Goal: Task Accomplishment & Management: Manage account settings

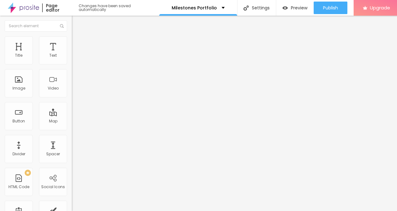
click at [77, 22] on img "button" at bounding box center [79, 22] width 5 height 5
click at [72, 54] on span "Add image" at bounding box center [85, 50] width 26 height 5
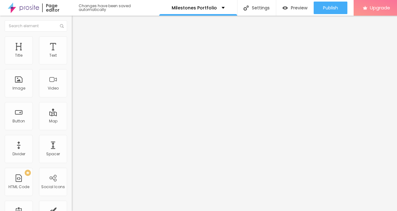
click at [72, 53] on div "Change image" at bounding box center [108, 51] width 72 height 4
click at [294, 4] on div "Preview" at bounding box center [295, 8] width 25 height 12
click at [72, 63] on input "text" at bounding box center [109, 60] width 75 height 6
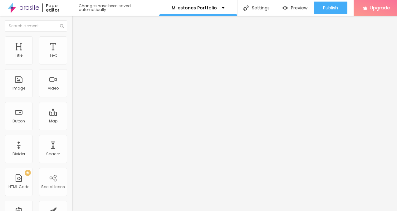
type input "Katy TX baby photographer, baby portraits Katy TX"
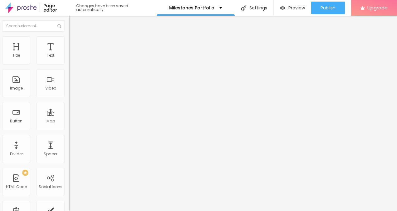
scroll to position [1, 0]
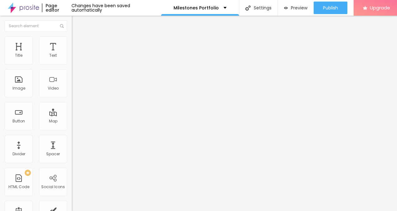
click at [72, 54] on span "Add image" at bounding box center [85, 50] width 26 height 5
click at [38, 26] on input "text" at bounding box center [36, 25] width 62 height 11
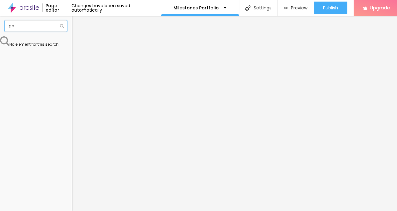
type input "g"
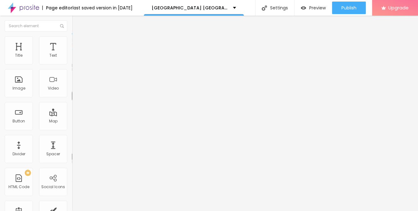
click at [72, 27] on button "Edit Title" at bounding box center [108, 23] width 72 height 14
click at [77, 25] on div "Edit Title" at bounding box center [91, 22] width 28 height 5
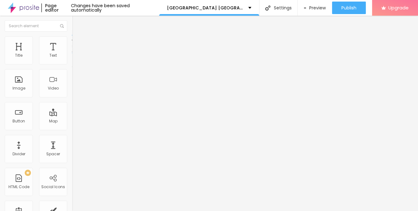
click at [72, 42] on li "Style" at bounding box center [108, 39] width 72 height 6
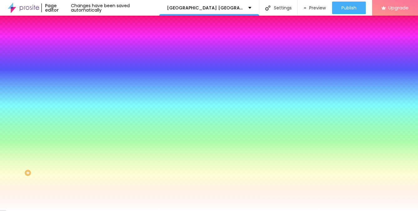
click at [77, 45] on span "Advanced" at bounding box center [87, 46] width 20 height 5
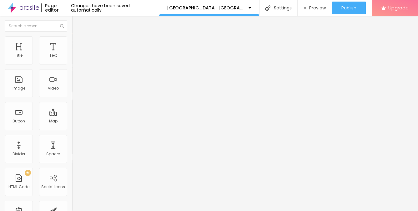
click at [72, 59] on span "Heading 2" at bounding box center [86, 55] width 28 height 8
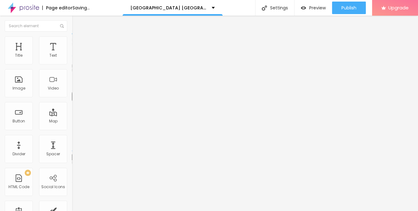
click at [72, 54] on span "Heading 1" at bounding box center [87, 49] width 31 height 9
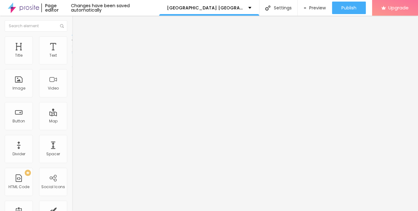
click at [72, 20] on button "Edit Coluna" at bounding box center [108, 23] width 72 height 14
click at [72, 54] on span "Add image" at bounding box center [85, 50] width 26 height 5
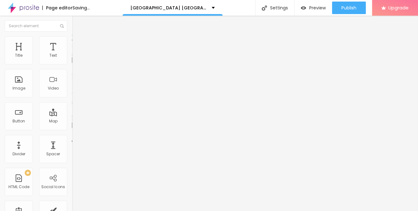
click at [72, 54] on span "Add image" at bounding box center [85, 50] width 26 height 5
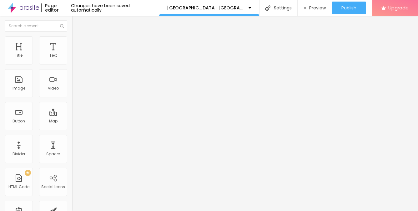
click at [72, 63] on input "text" at bounding box center [109, 60] width 75 height 6
type input "West University Place newborn photographer, best newborn portraits West Univers…"
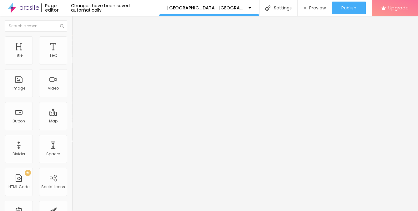
scroll to position [0, 0]
click at [72, 139] on img at bounding box center [73, 137] width 3 height 3
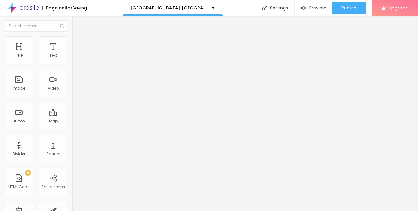
click at [72, 63] on input "West University Place newborn photographer, best newborn portraits West Univers…" at bounding box center [109, 60] width 75 height 6
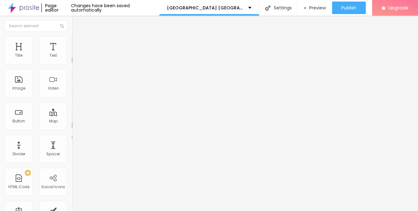
click at [72, 63] on input "West University Place newborn photographer, best newborn portraits West Univers…" at bounding box center [109, 60] width 75 height 6
click at [72, 38] on img at bounding box center [75, 39] width 6 height 6
click at [72, 42] on li "Advanced" at bounding box center [108, 45] width 72 height 6
click at [72, 36] on li "Style" at bounding box center [108, 39] width 72 height 6
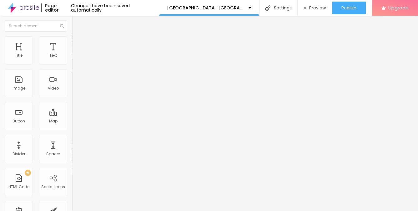
click at [72, 42] on img at bounding box center [75, 45] width 6 height 6
click at [72, 54] on span "Add image" at bounding box center [85, 50] width 26 height 5
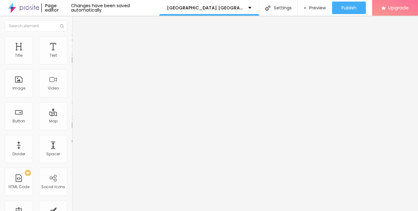
click at [74, 58] on icon "button" at bounding box center [76, 56] width 4 height 4
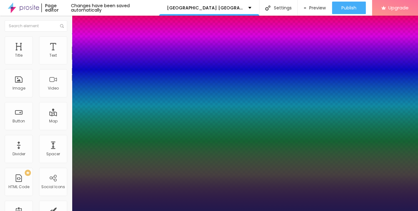
type input "1"
type input "18"
type input "1"
type input "19"
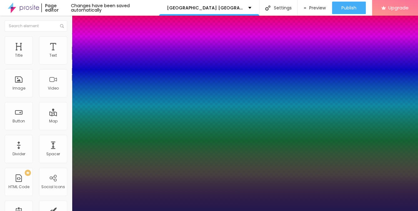
type input "19"
type input "1"
type input "20"
type input "1"
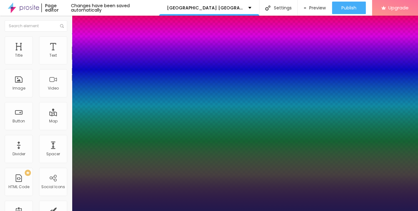
type input "21"
type input "1"
type input "22"
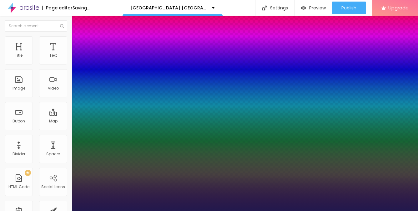
type input "1"
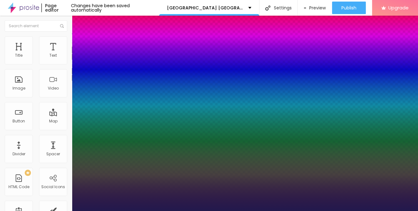
type input "21"
type input "1"
type input "21"
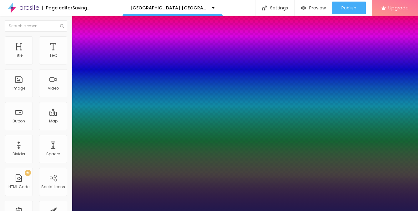
type input "1"
click at [34, 210] on div at bounding box center [209, 211] width 418 height 0
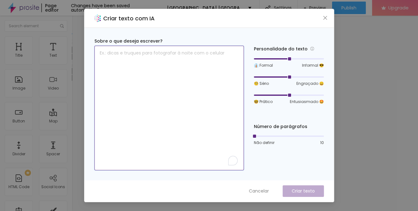
click at [179, 64] on textarea "To enrich screen reader interactions, please activate Accessibility in Grammarl…" at bounding box center [168, 108] width 149 height 124
click at [175, 54] on textarea "To enrich screen reader interactions, please activate Accessibility in Grammarl…" at bounding box center [168, 108] width 149 height 124
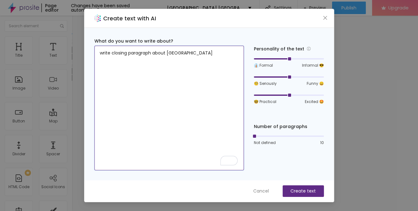
click at [169, 53] on textarea "write closing paragraph about West University Place portrai" at bounding box center [168, 108] width 149 height 124
drag, startPoint x: 168, startPoint y: 53, endPoint x: 233, endPoint y: 57, distance: 65.7
click at [233, 57] on textarea "write closing paragraph about West University Place portrai" at bounding box center [168, 108] width 149 height 124
type textarea "write closing paragraph about portrait sessions offered to our West University …"
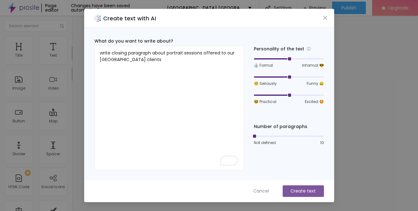
click at [307, 192] on font "Create text" at bounding box center [302, 190] width 25 height 6
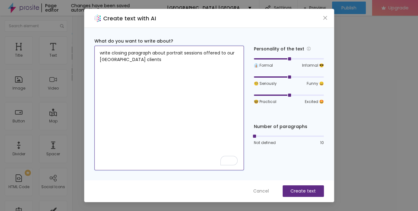
click at [212, 56] on textarea "write closing paragraph about portrait sessions offered to our West University …" at bounding box center [168, 108] width 149 height 124
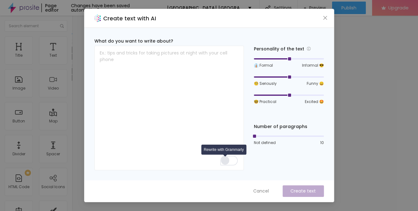
click at [225, 160] on div "Rewrite with Grammarly" at bounding box center [225, 160] width 7 height 7
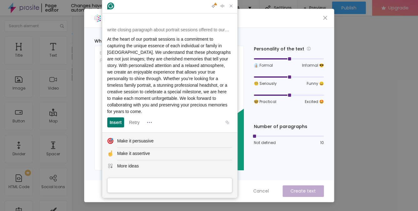
drag, startPoint x: 171, startPoint y: 110, endPoint x: 134, endPoint y: 81, distance: 46.9
click at [127, 79] on div "At the heart of our portrait sessions is a commitment to capturing the unique e…" at bounding box center [169, 75] width 125 height 79
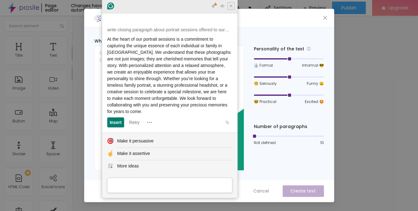
click at [234, 7] on icon "Close Grammarly Assistant" at bounding box center [230, 5] width 7 height 7
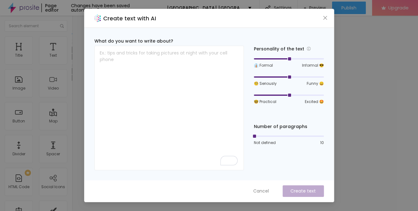
click at [326, 18] on icon "close" at bounding box center [324, 17] width 5 height 5
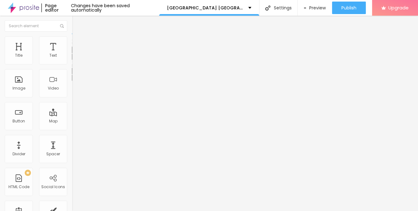
click at [77, 22] on div "Edit Text" at bounding box center [91, 22] width 28 height 5
click at [77, 23] on img "button" at bounding box center [79, 22] width 5 height 5
click at [77, 21] on img "button" at bounding box center [79, 22] width 5 height 5
click at [77, 22] on img "button" at bounding box center [79, 22] width 5 height 5
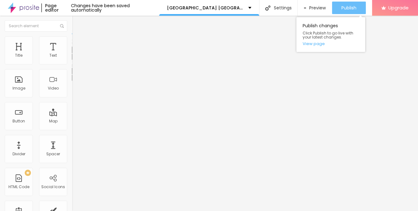
click at [343, 9] on span "Publish" at bounding box center [348, 7] width 15 height 5
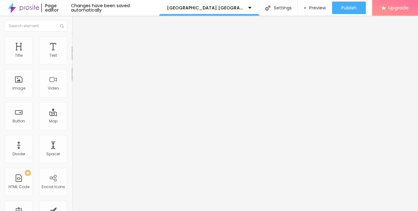
click at [77, 43] on span "Advanced" at bounding box center [87, 40] width 20 height 5
click at [77, 37] on span "Style" at bounding box center [81, 34] width 9 height 5
click at [77, 21] on img "button" at bounding box center [79, 22] width 5 height 5
click at [74, 52] on icon "button" at bounding box center [76, 49] width 4 height 4
click at [74, 58] on icon "button" at bounding box center [76, 56] width 4 height 4
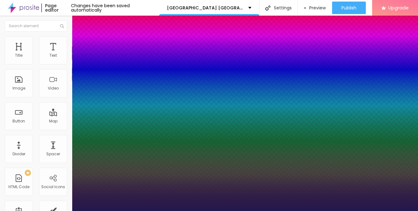
type input "1"
type input "13"
type input "1"
type input "14"
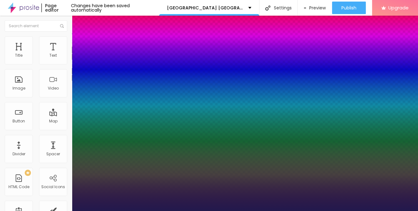
type input "14"
type input "1"
type input "15"
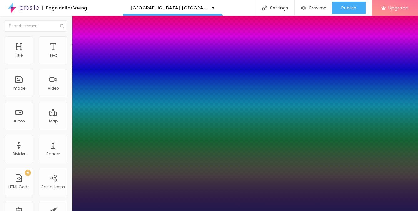
type input "1"
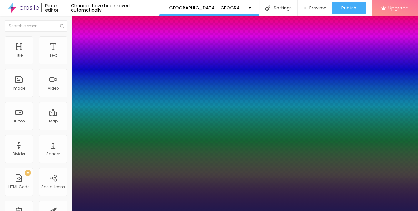
type input "16"
type input "1"
type input "17"
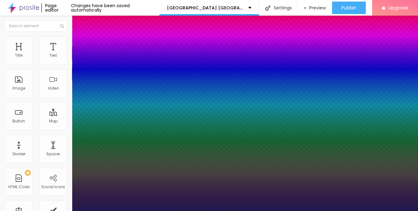
type input "1"
type input "18"
type input "1"
type input "19"
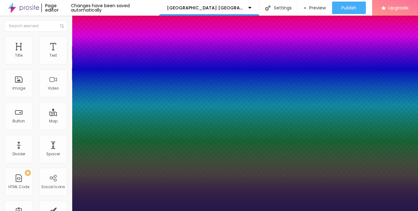
type input "19"
type input "1"
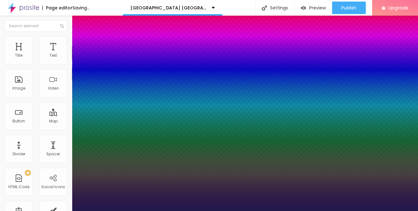
type input "18"
type input "1"
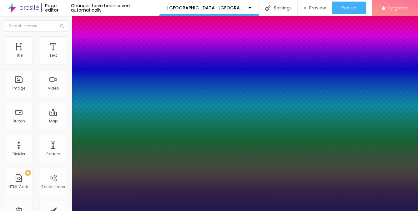
type input "18"
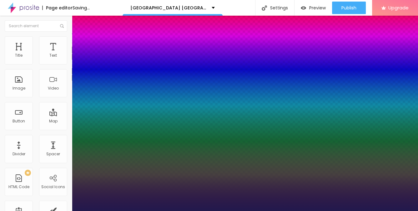
type input "1"
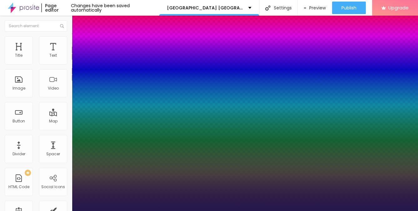
type input "17"
type input "1"
type input "16"
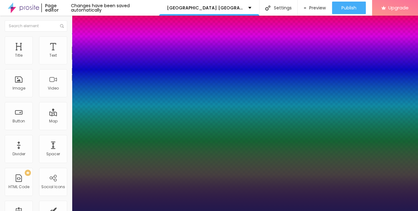
type input "1"
type input "16"
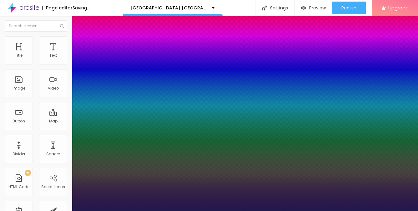
type input "1"
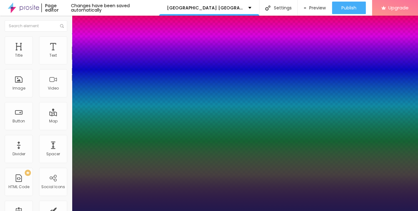
click at [219, 210] on div at bounding box center [209, 211] width 418 height 0
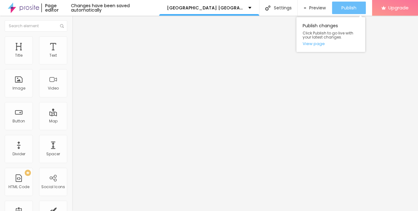
click at [345, 12] on div "Publish" at bounding box center [348, 8] width 15 height 12
click at [350, 8] on span "Publish" at bounding box center [348, 7] width 15 height 5
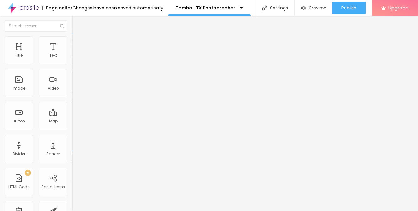
click at [72, 54] on span "Heading 1" at bounding box center [87, 49] width 31 height 9
click at [72, 58] on div "Heading 2 H2" at bounding box center [108, 55] width 72 height 6
click at [77, 21] on img "button" at bounding box center [79, 22] width 5 height 5
click at [77, 22] on img "button" at bounding box center [79, 22] width 5 height 5
click at [72, 63] on div "Heading 3 H3" at bounding box center [108, 60] width 72 height 5
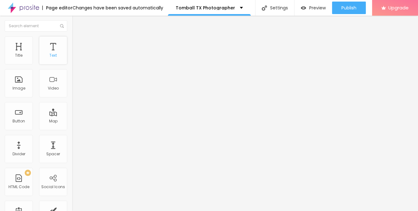
click at [55, 55] on div "Text" at bounding box center [52, 55] width 7 height 4
click at [75, 57] on icon "button" at bounding box center [76, 56] width 2 height 2
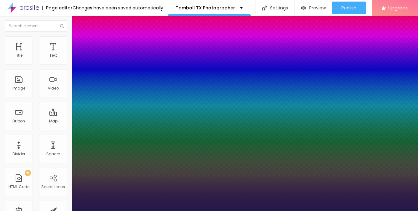
type input "1"
type input "14"
type input "1"
type input "15"
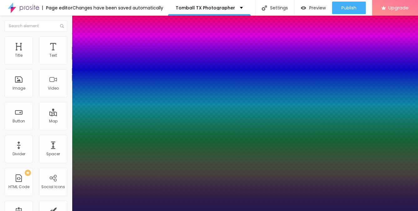
type input "15"
type input "1"
type input "16"
type input "1"
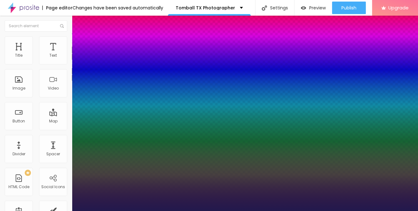
type input "0.1"
type input "1"
type input "0.2"
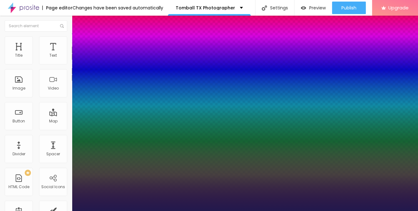
type input "0.2"
type input "1"
type input "0.3"
type input "1"
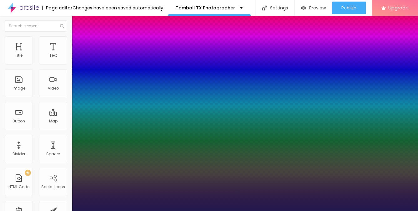
type input "0.2"
type input "1"
type input "0.2"
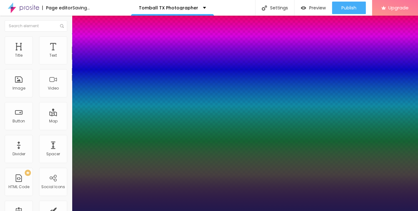
type input "1"
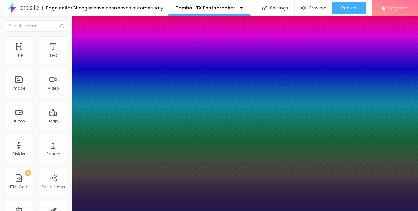
click at [192, 210] on div at bounding box center [209, 211] width 418 height 0
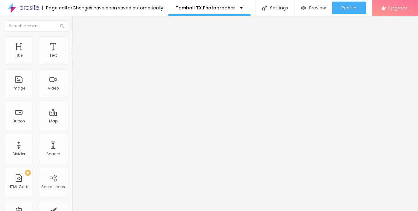
click at [75, 57] on icon "button" at bounding box center [76, 56] width 2 height 2
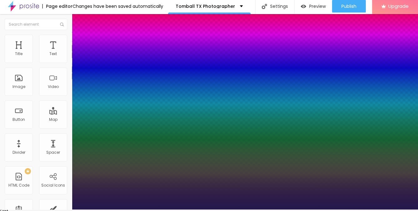
type input "1"
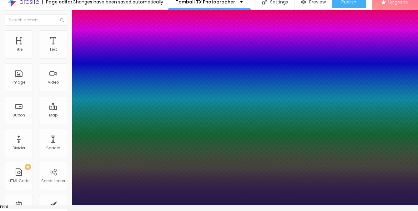
scroll to position [8, 0]
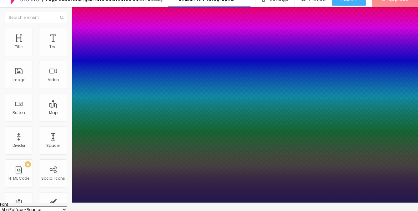
type input "17"
type input "1"
type input "18"
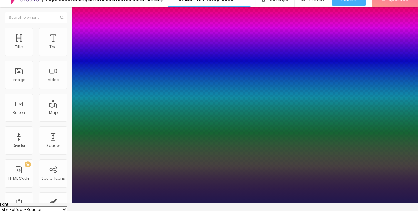
type input "1"
type input "19"
type input "1"
type input "18"
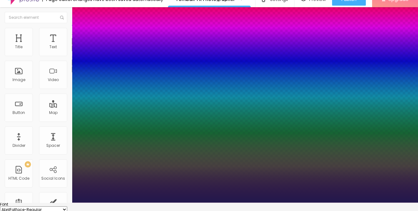
type input "18"
type input "1"
type input "18"
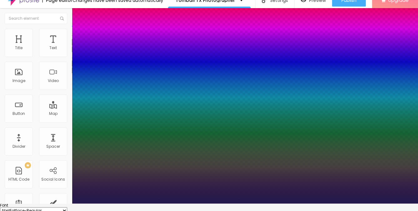
scroll to position [7, 0]
type input "1"
click at [67, 207] on select "AbrilFatface-Regular Actor-Regular Alegreya AlegreyaBlack Alice Allan-Bold Alla…" at bounding box center [33, 210] width 67 height 7
type input "17"
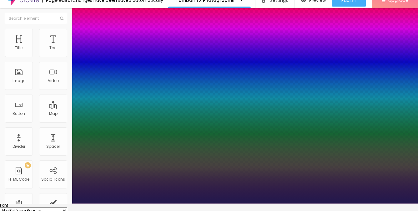
type input "1"
type input "16"
type input "1"
type input "16"
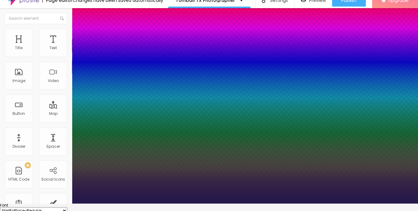
type input "1"
click at [210, 203] on div at bounding box center [209, 203] width 418 height 0
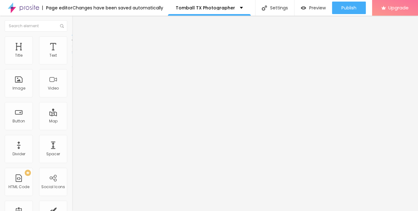
click at [77, 23] on img "button" at bounding box center [79, 22] width 5 height 5
click at [72, 54] on span "Add image" at bounding box center [85, 50] width 26 height 5
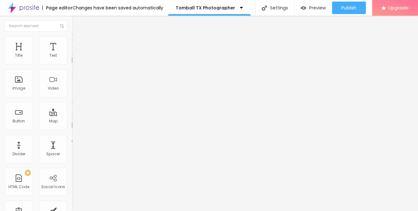
click at [72, 63] on input "text" at bounding box center [109, 60] width 75 height 6
type input "Tomball newborn photographer, Tomball baby photographer, tomball newborn photog…"
click at [72, 139] on img at bounding box center [73, 137] width 3 height 3
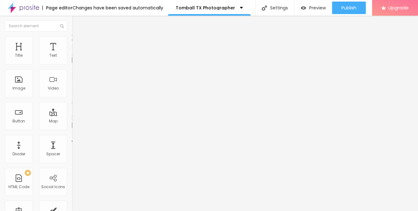
click at [72, 54] on span "Add image" at bounding box center [85, 50] width 26 height 5
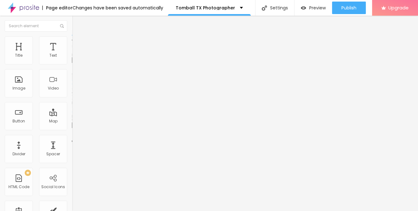
click at [72, 63] on input "text" at bounding box center [109, 60] width 75 height 6
paste input "Whether you’re looking for a timeless family portrait, a stunning professional …"
click at [72, 63] on input "Whether you’re looking for a timeless family portrait, a stunning professional …" at bounding box center [109, 60] width 75 height 6
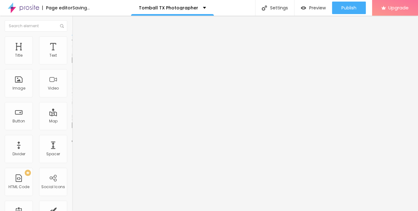
click at [72, 63] on input "Whether you’re looking for a timeless family portrait, a stunning professional …" at bounding box center [109, 60] width 75 height 6
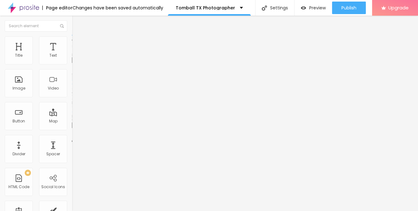
scroll to position [0, 0]
type input "Tomball newborn photographer, Tomball baby photographer, tomball newborn photog…"
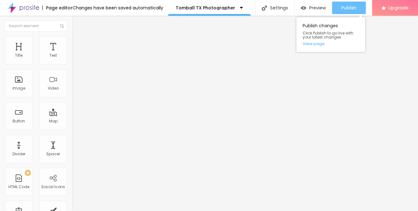
click at [353, 5] on span "Publish" at bounding box center [348, 7] width 15 height 5
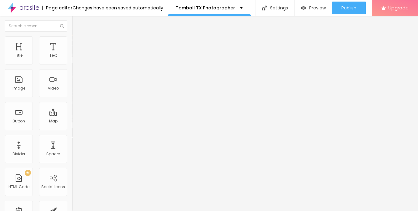
click at [77, 21] on div "Edit Image" at bounding box center [93, 22] width 33 height 5
click at [72, 61] on img at bounding box center [74, 59] width 4 height 4
click at [72, 62] on div at bounding box center [108, 64] width 72 height 5
click at [72, 41] on ul "Content Style Advanced" at bounding box center [108, 39] width 72 height 19
click at [72, 41] on li "Style" at bounding box center [108, 39] width 72 height 6
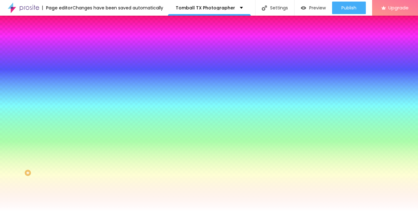
click at [72, 42] on li "Advanced" at bounding box center [108, 45] width 72 height 6
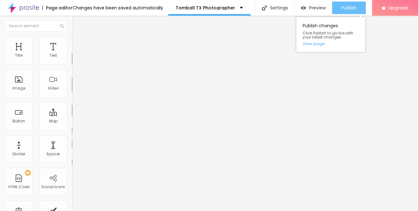
click at [347, 9] on span "Publish" at bounding box center [348, 7] width 15 height 5
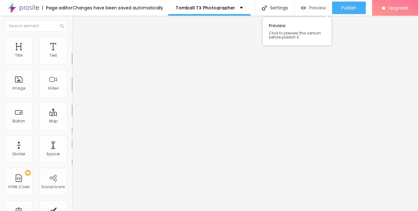
click at [313, 5] on span "Preview" at bounding box center [317, 7] width 17 height 5
click at [74, 92] on icon "button" at bounding box center [76, 90] width 4 height 4
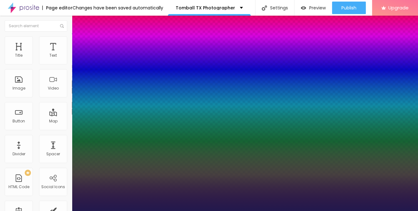
type input "1"
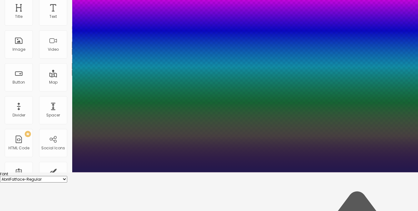
scroll to position [41, 0]
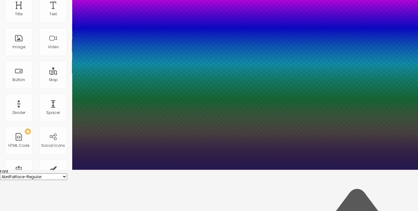
type input "17"
type input "1"
type input "18"
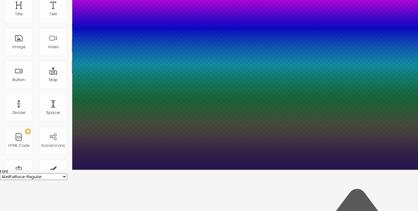
type input "1"
type input "18"
type input "1"
type input "20"
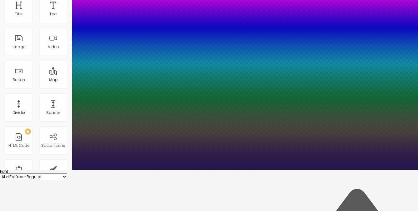
type input "20"
type input "1"
type input "22"
type input "1"
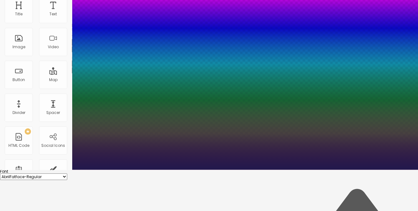
type input "21"
type input "1"
type input "20"
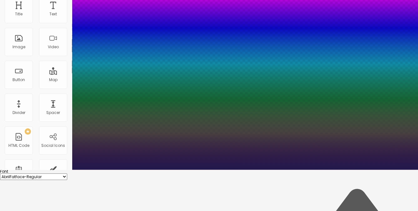
type input "1"
type input "20"
click at [184, 169] on div at bounding box center [209, 169] width 418 height 0
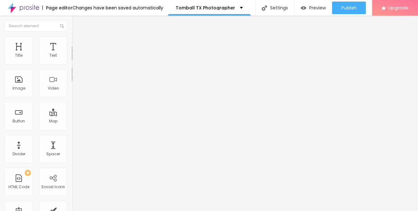
click at [74, 58] on icon "button" at bounding box center [76, 56] width 4 height 4
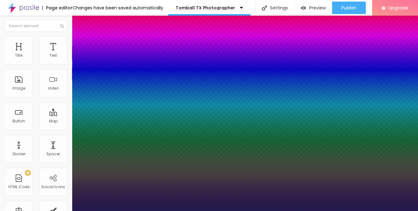
type input "1"
type input "17"
type input "1"
type input "18"
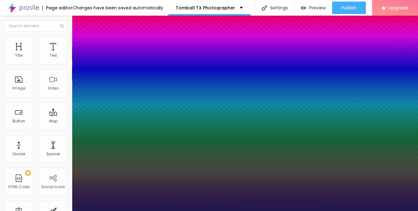
type input "18"
type input "1"
type input "18"
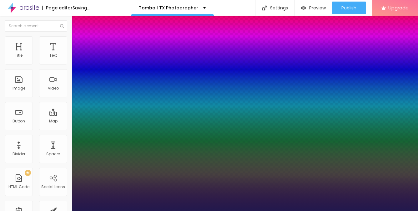
type input "1"
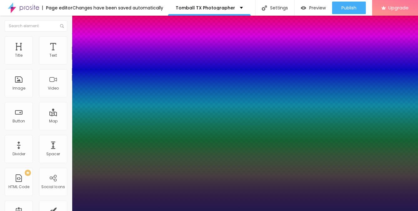
click at [185, 210] on div at bounding box center [209, 211] width 418 height 0
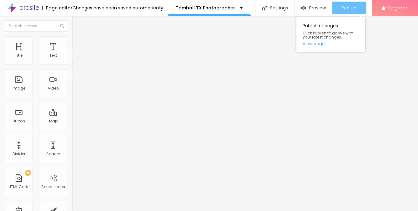
click at [346, 9] on span "Publish" at bounding box center [348, 7] width 15 height 5
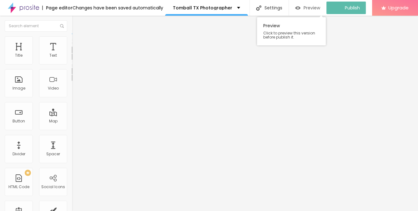
click at [311, 7] on span "Preview" at bounding box center [311, 7] width 17 height 5
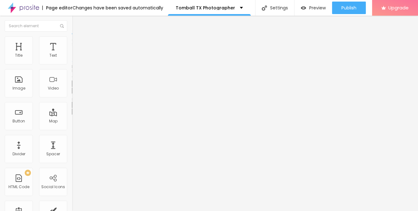
click at [74, 92] on icon "button" at bounding box center [76, 90] width 4 height 4
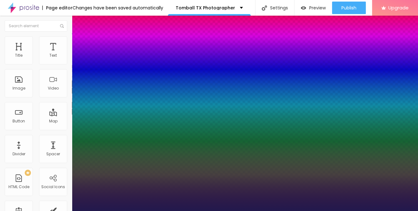
type input "1"
type input "21"
type input "1"
type input "22"
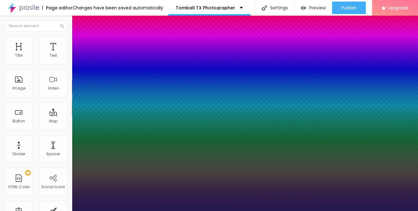
type input "22"
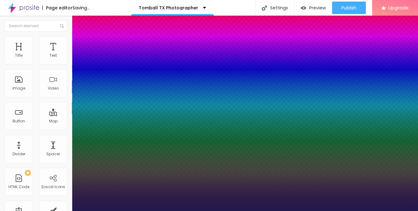
type input "1"
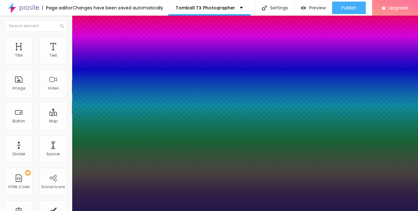
type input "22"
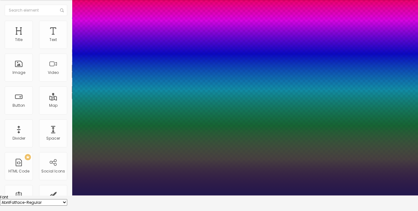
scroll to position [22, 0]
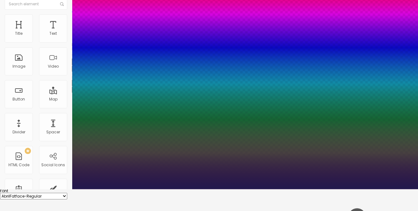
type input "0.1"
type input "1"
type input "0.4"
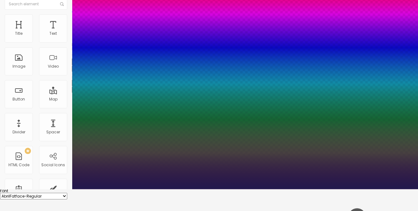
type input "1"
type input "0.5"
type input "1"
type input "0.4"
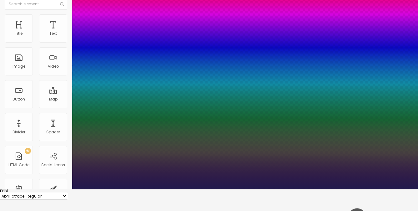
type input "0.4"
type input "1"
type input "0.3"
type input "1"
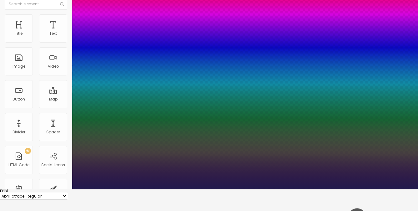
type input "0.2"
type input "1"
type input "0.2"
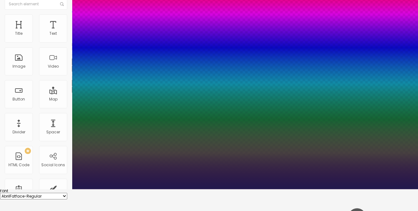
click at [192, 189] on div at bounding box center [209, 189] width 418 height 0
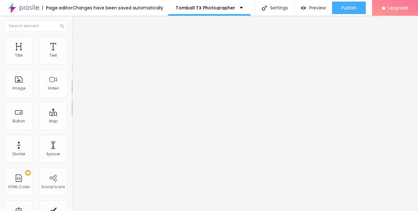
scroll to position [0, 0]
click at [74, 58] on icon "button" at bounding box center [76, 56] width 4 height 4
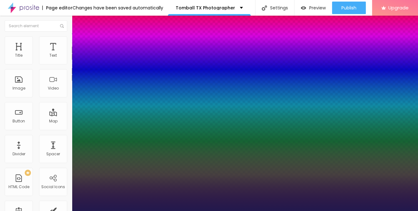
type input "1"
type input "0.1"
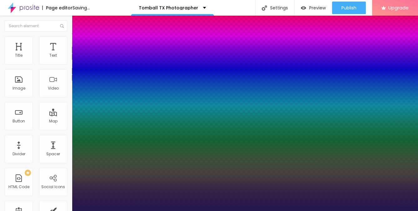
type input "1"
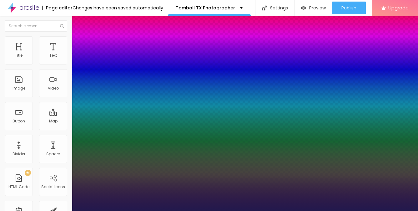
type input "0.2"
type input "1"
type input "0.3"
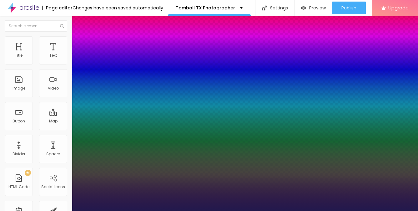
type input "1"
type input "0.3"
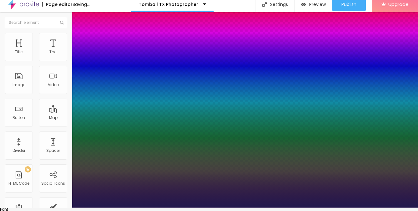
type input "1"
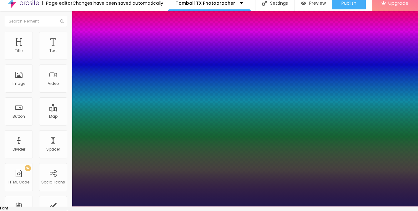
scroll to position [5, 0]
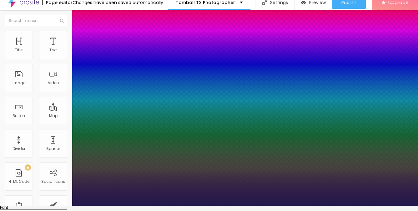
type input "19"
type input "1"
type input "20"
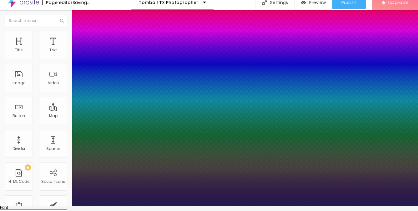
type input "1"
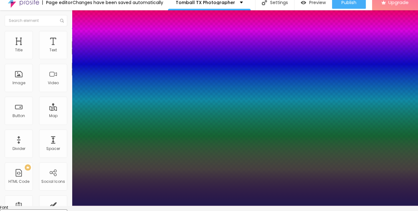
type input "20"
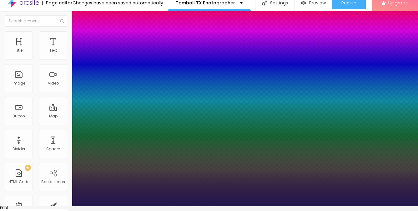
scroll to position [9, 0]
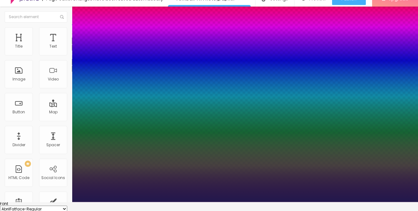
click at [214, 202] on div at bounding box center [209, 202] width 418 height 0
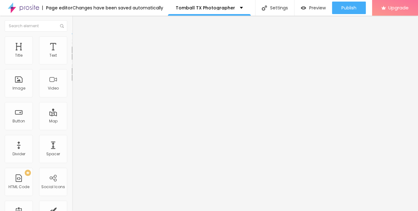
click at [72, 41] on li "Advanced" at bounding box center [108, 39] width 72 height 6
click at [72, 60] on button "button" at bounding box center [76, 56] width 9 height 7
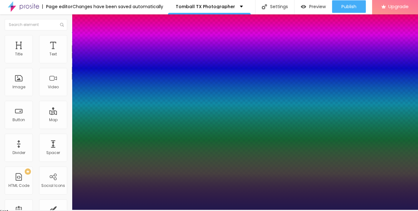
type input "1"
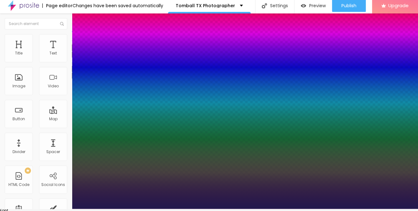
scroll to position [2, 0]
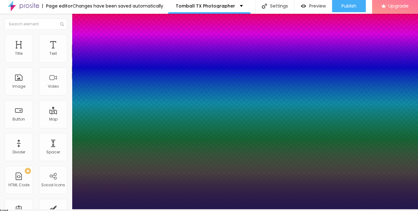
type input "15"
type input "1"
type input "16"
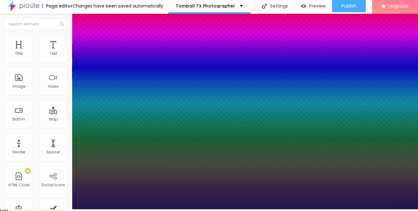
type input "1"
type input "17"
type input "1"
type input "18"
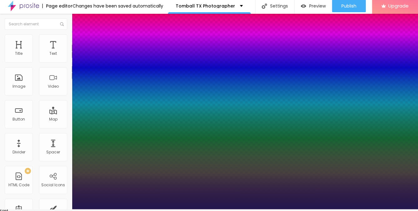
type input "18"
type input "1"
type input "19"
type input "1"
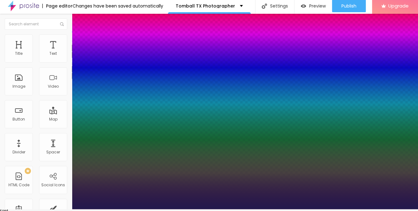
type input "20"
type input "1"
type input "20"
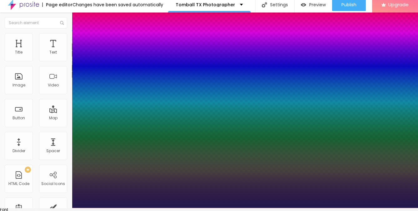
scroll to position [4, 0]
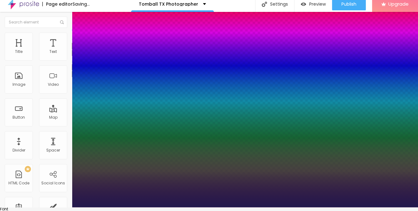
type input "1"
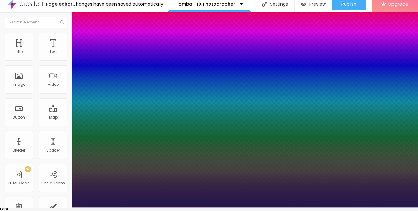
type input "0.1"
type input "1"
type input "0.2"
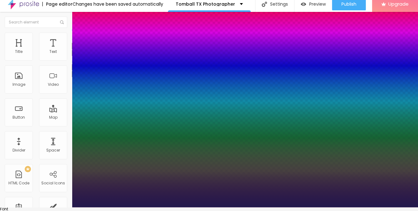
type input "1"
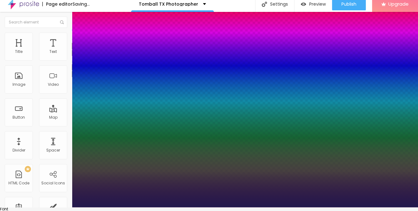
type input "0.2"
type input "1"
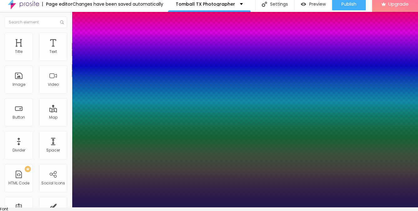
scroll to position [0, 0]
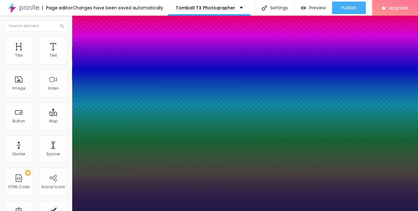
click at [218, 210] on div at bounding box center [209, 211] width 418 height 0
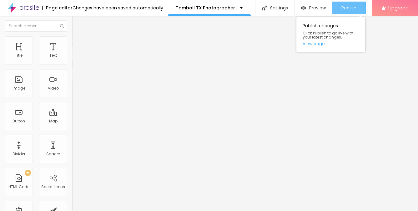
click at [343, 7] on span "Publish" at bounding box center [348, 7] width 15 height 5
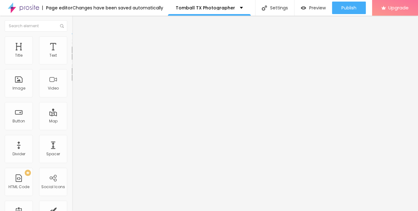
click at [77, 22] on img "button" at bounding box center [79, 22] width 5 height 5
click at [72, 148] on div "Edit Text Style Advanced Typography Reset to default Shadow DISABLED Reset to d…" at bounding box center [108, 113] width 72 height 195
click at [72, 26] on button "Edit Text" at bounding box center [108, 23] width 72 height 14
click at [72, 59] on input "Click me" at bounding box center [109, 55] width 75 height 6
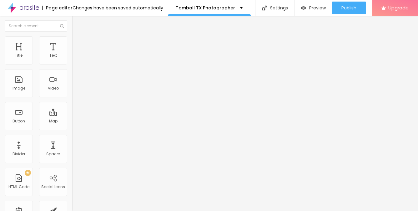
click at [72, 59] on input "Click me" at bounding box center [109, 55] width 75 height 6
type input "BOOK A SESSION"
click at [311, 8] on span "Preview" at bounding box center [317, 7] width 17 height 5
click at [72, 129] on input "https://" at bounding box center [109, 125] width 75 height 6
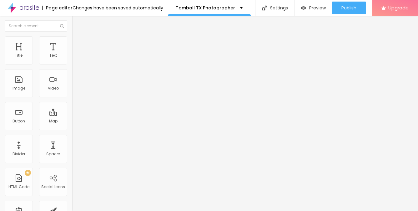
click at [72, 129] on input "https://" at bounding box center [109, 125] width 75 height 6
paste input "[DOMAIN_NAME][URL]"
type input "[URL][DOMAIN_NAME]"
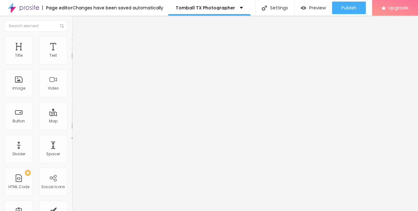
scroll to position [0, 0]
click at [72, 119] on div "URL https://www.littlepeepsphotography.com/contato" at bounding box center [108, 126] width 72 height 15
click at [74, 92] on icon "button" at bounding box center [76, 90] width 4 height 4
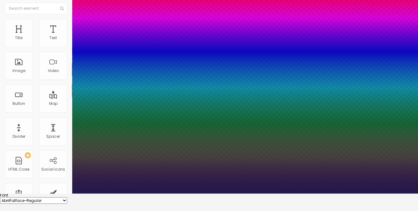
scroll to position [34, 0]
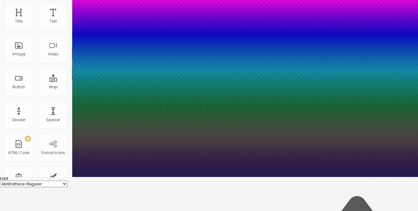
type input "0.3"
type input "1"
type input "0.4"
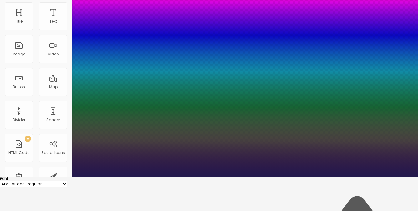
type input "1"
type input "0.5"
type input "1"
type input "0.5"
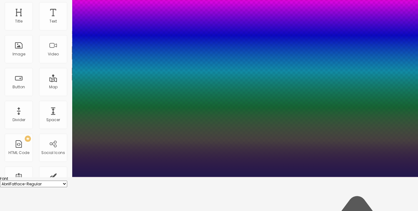
type input "19"
type input "1"
type input "20"
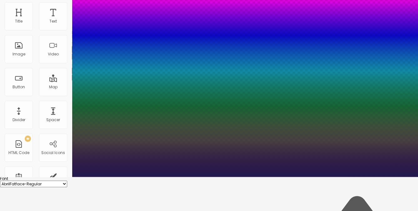
type input "20"
type input "1"
type input "21"
type input "1"
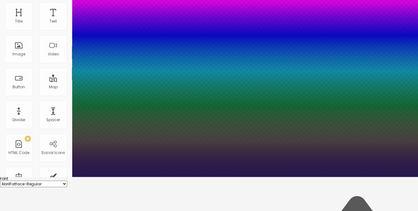
type input "22"
type input "1"
type input "23"
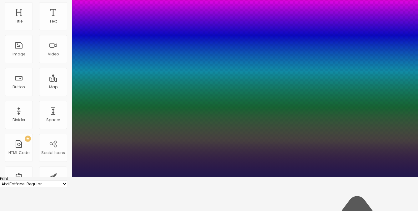
type input "1"
type input "24"
type input "1"
type input "27"
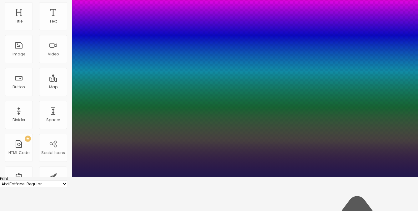
type input "27"
type input "1"
type input "26"
type input "1"
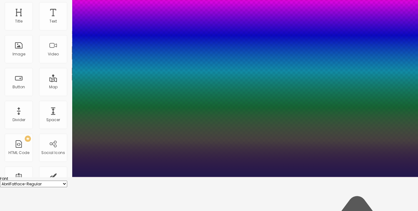
type input "25"
type input "1"
type input "24"
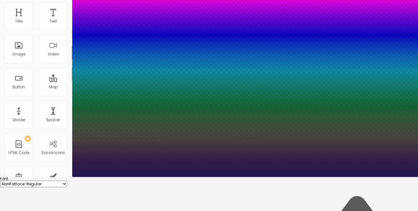
type input "1"
type input "23"
type input "1"
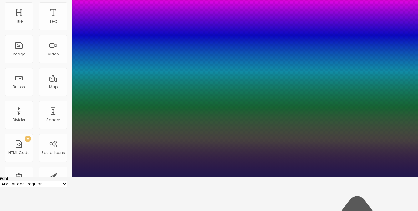
click at [282, 177] on div at bounding box center [209, 177] width 418 height 0
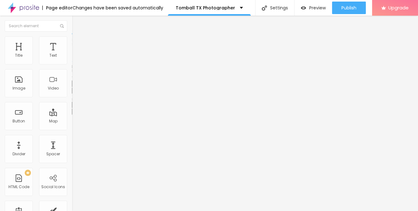
scroll to position [0, 0]
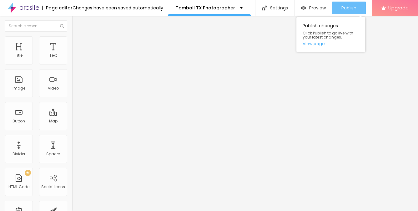
click at [341, 6] on span "Publish" at bounding box center [348, 7] width 15 height 5
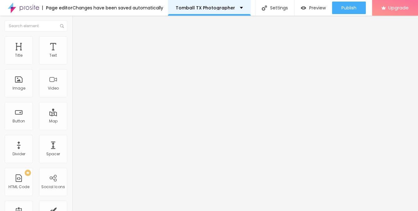
click at [213, 8] on p "Tomball TX Photographer" at bounding box center [205, 8] width 59 height 4
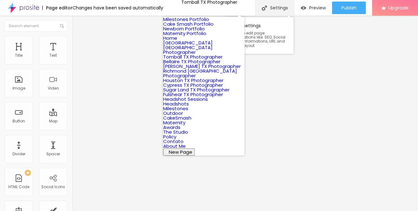
click at [271, 8] on div "Settings" at bounding box center [274, 8] width 39 height 16
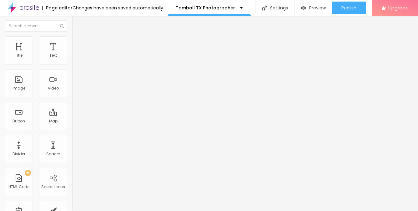
drag, startPoint x: 290, startPoint y: 126, endPoint x: 194, endPoint y: 124, distance: 95.9
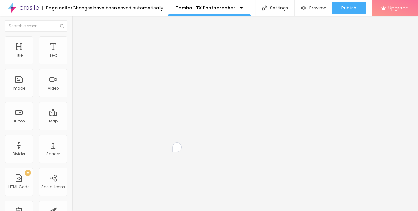
drag, startPoint x: 197, startPoint y: 166, endPoint x: 147, endPoint y: 152, distance: 52.2
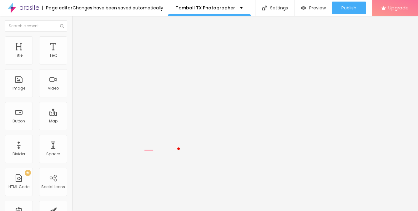
scroll to position [0, 0]
drag, startPoint x: 153, startPoint y: 152, endPoint x: 177, endPoint y: 153, distance: 23.8
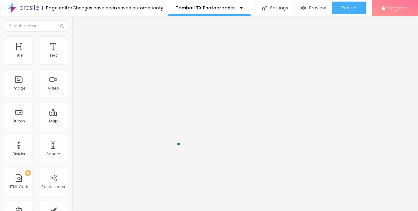
drag, startPoint x: 296, startPoint y: 101, endPoint x: 219, endPoint y: 101, distance: 77.2
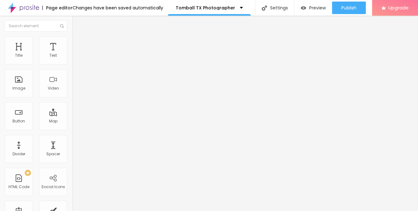
drag, startPoint x: 309, startPoint y: 96, endPoint x: 316, endPoint y: 99, distance: 7.0
drag, startPoint x: 250, startPoint y: 95, endPoint x: 236, endPoint y: 95, distance: 13.4
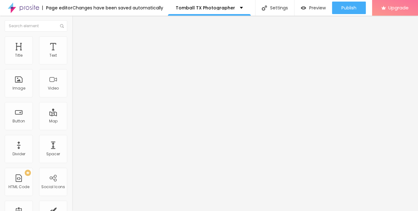
scroll to position [0, 2]
drag, startPoint x: 293, startPoint y: 100, endPoint x: 242, endPoint y: 100, distance: 50.9
drag, startPoint x: 319, startPoint y: 109, endPoint x: 203, endPoint y: 109, distance: 116.2
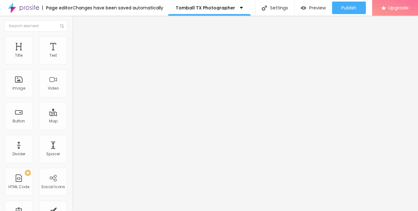
drag, startPoint x: 219, startPoint y: 104, endPoint x: 208, endPoint y: 105, distance: 11.3
drag, startPoint x: 284, startPoint y: 105, endPoint x: 234, endPoint y: 106, distance: 50.6
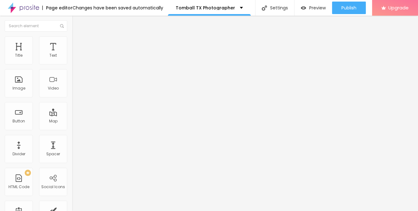
drag, startPoint x: 319, startPoint y: 110, endPoint x: 207, endPoint y: 108, distance: 111.5
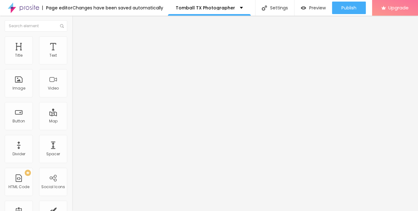
scroll to position [18, 0]
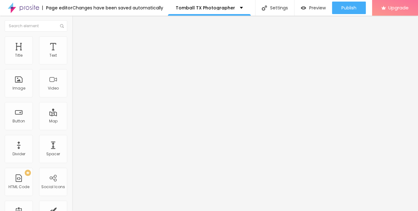
scroll to position [1, 0]
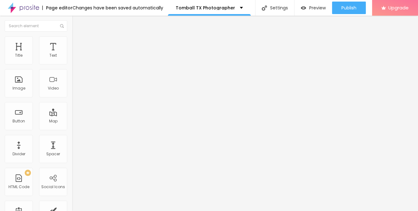
scroll to position [55, 0]
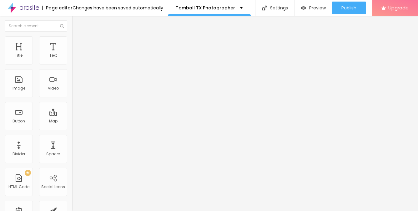
paste input "Maternity, Baby, and Newborn Photographer - Book Now"
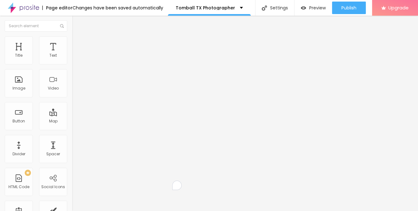
paste textarea "Experienced Tomball maternity, baby, and newborn photographer who captures time…"
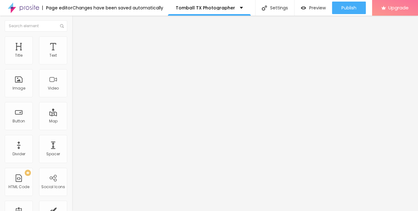
scroll to position [13, 0]
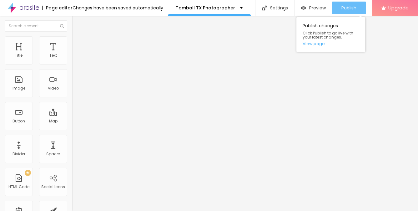
click at [344, 8] on span "Publish" at bounding box center [348, 7] width 15 height 5
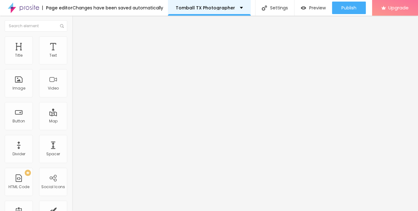
click at [196, 6] on p "Tomball TX Photographer" at bounding box center [205, 8] width 59 height 4
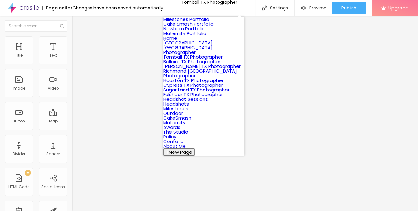
scroll to position [44, 0]
click at [189, 65] on link "Bellaire TX Photographer" at bounding box center [191, 61] width 57 height 7
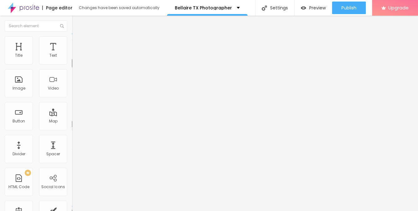
type input "17"
type input "18"
type input "19"
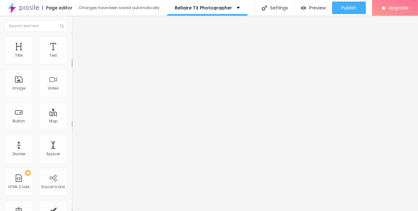
type input "19"
type input "20"
drag, startPoint x: 27, startPoint y: 61, endPoint x: 33, endPoint y: 62, distance: 6.6
type input "20"
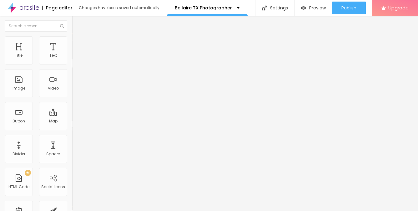
click at [72, 115] on input "range" at bounding box center [92, 117] width 40 height 5
type input "0.1"
type input "0.2"
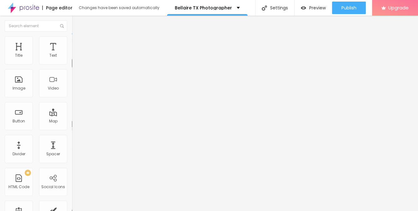
type input "0.3"
type input "0.4"
type input "0.5"
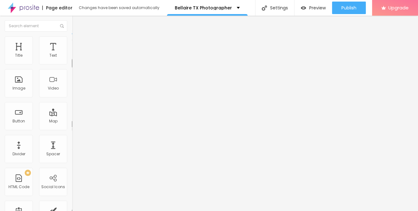
type input "0.5"
click at [72, 203] on input "range" at bounding box center [92, 205] width 40 height 5
click at [72, 19] on button "Edit Text" at bounding box center [108, 23] width 72 height 14
click at [72, 63] on div "Heading 3 H3" at bounding box center [108, 60] width 72 height 5
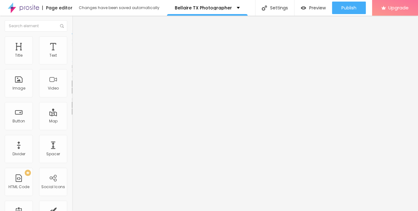
click at [72, 94] on button "button" at bounding box center [76, 90] width 9 height 7
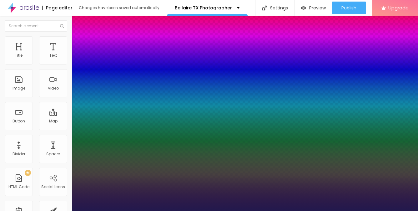
type input "1"
type input "16"
type input "1"
type input "17"
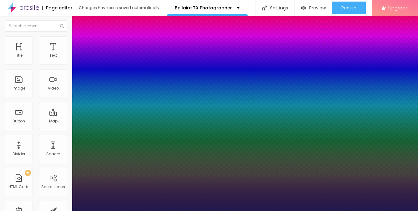
type input "1"
type input "18"
type input "1"
type input "19"
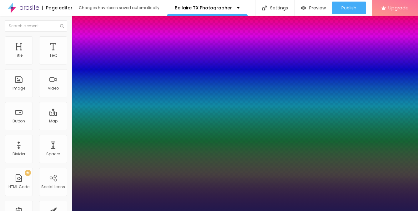
type input "19"
type input "1"
type input "20"
type input "1"
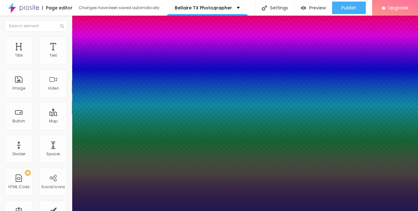
type input "21"
type input "1"
type input "22"
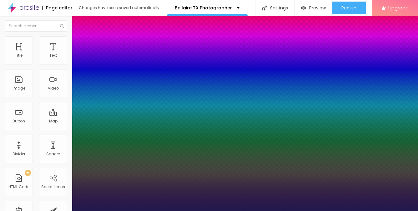
type input "1"
type input "23"
type input "1"
type input "24"
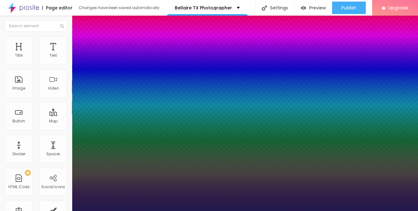
type input "24"
type input "1"
type input "25"
type input "1"
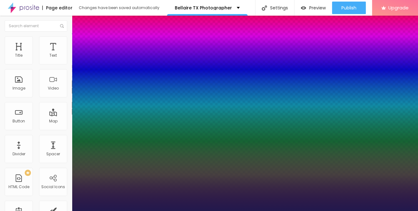
type input "24"
type input "1"
type input "23"
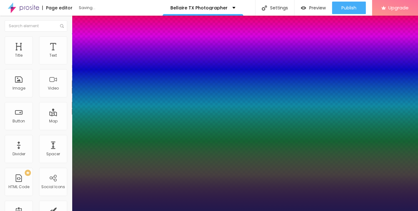
type input "1"
type input "22"
type input "1"
drag, startPoint x: 84, startPoint y: 175, endPoint x: 87, endPoint y: 176, distance: 3.1
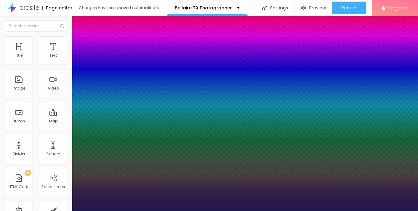
type input "22"
type input "1"
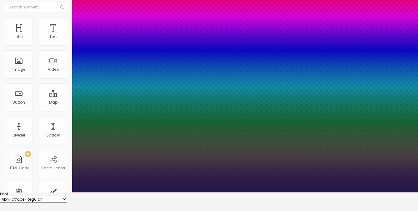
scroll to position [26, 0]
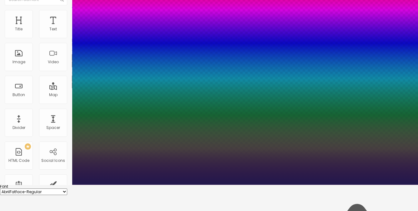
type input "0.1"
type input "1"
type input "0.2"
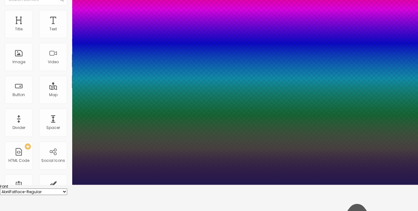
type input "1"
type input "0.3"
type input "1"
type input "0.3"
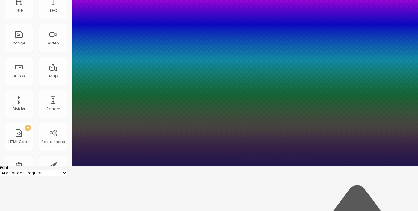
scroll to position [53, 0]
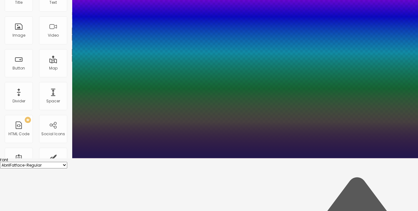
click at [177, 158] on div at bounding box center [209, 158] width 418 height 0
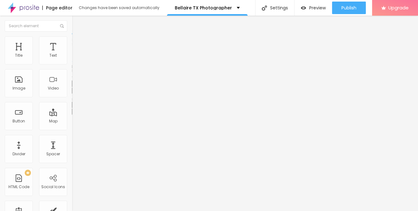
scroll to position [0, 0]
click at [72, 54] on span "Heading 1" at bounding box center [87, 49] width 31 height 9
drag, startPoint x: 49, startPoint y: 48, endPoint x: 149, endPoint y: 0, distance: 110.9
click at [74, 58] on icon "button" at bounding box center [76, 56] width 4 height 4
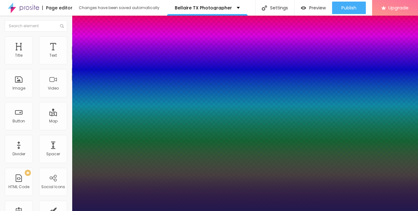
type input "1"
drag, startPoint x: 83, startPoint y: 104, endPoint x: 86, endPoint y: 105, distance: 3.6
type input "14"
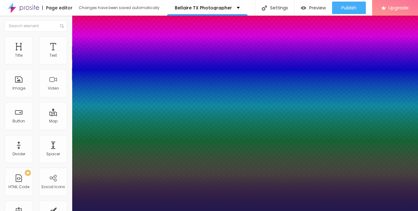
type input "1"
type input "15"
type input "1"
type input "16"
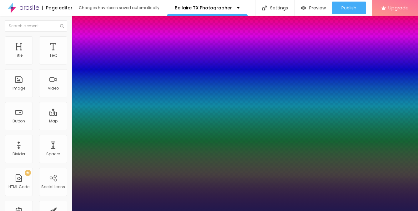
type input "16"
type input "1"
type input "17"
type input "1"
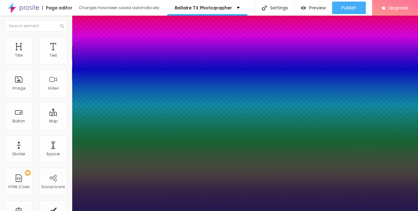
type input "18"
type input "1"
type input "19"
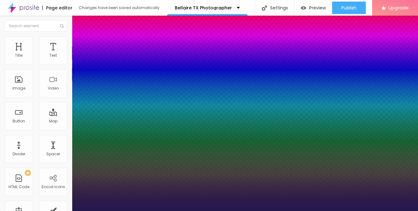
type input "1"
type input "20"
type input "1"
type input "21"
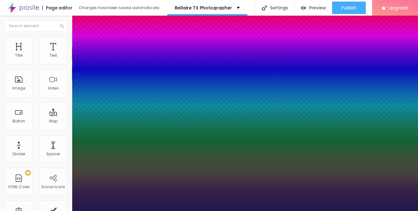
type input "21"
type input "1"
type input "20"
type input "1"
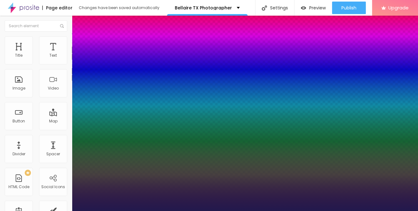
drag, startPoint x: 83, startPoint y: 106, endPoint x: 87, endPoint y: 106, distance: 3.4
type input "20"
type input "1"
type input "0.1"
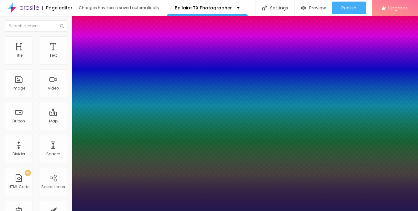
type input "0.1"
type input "1"
type input "0.2"
type input "1"
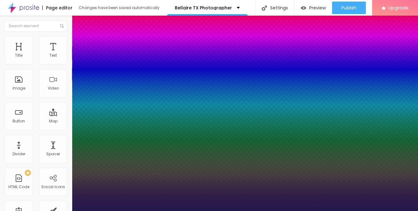
type input "0.3"
type input "1"
type input "0.4"
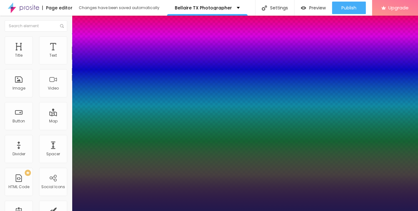
type input "1"
type input "0.5"
type input "1"
type input "0.5"
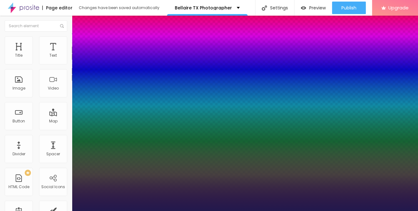
click at [207, 210] on div at bounding box center [209, 211] width 418 height 0
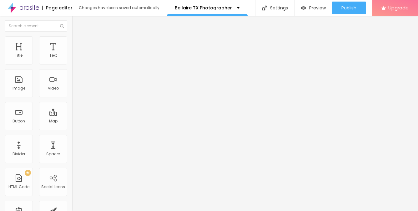
click at [77, 42] on span "Style" at bounding box center [81, 40] width 9 height 5
click at [77, 44] on span "Advanced" at bounding box center [87, 46] width 20 height 5
click at [72, 36] on li "Content" at bounding box center [108, 33] width 72 height 6
click at [72, 59] on input "Click me" at bounding box center [109, 55] width 75 height 6
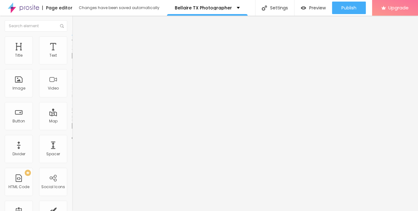
scroll to position [0, 0]
click at [72, 59] on input "Click me" at bounding box center [109, 55] width 75 height 6
type input "BOOK A SESSION"
click at [72, 128] on input "https://" at bounding box center [109, 125] width 75 height 6
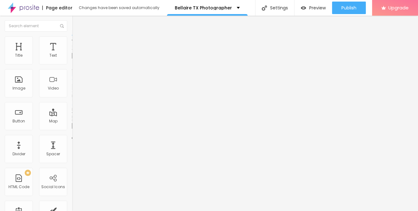
click at [72, 128] on input "https://" at bounding box center [109, 125] width 75 height 6
paste input "www.littlepeepsphotography.com/contato"
type input "https://www.littlepeepsphotography.com/contato"
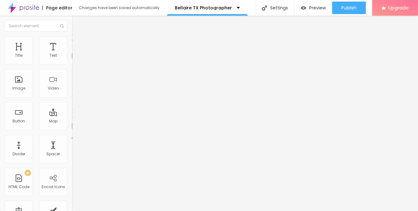
scroll to position [0, 0]
click at [72, 122] on div "URL" at bounding box center [108, 121] width 72 height 4
click at [72, 60] on button "button" at bounding box center [76, 56] width 9 height 7
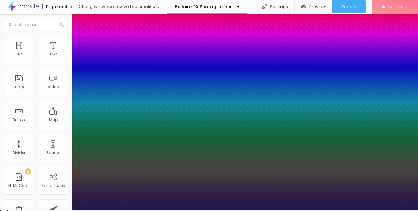
type input "1"
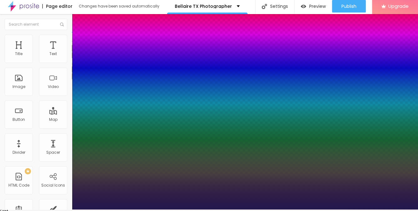
click at [273, 209] on div at bounding box center [209, 209] width 418 height 0
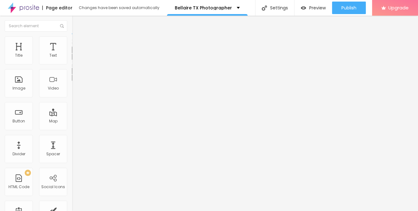
click at [77, 21] on img "button" at bounding box center [79, 22] width 5 height 5
click at [72, 20] on button "Edit Text" at bounding box center [108, 23] width 72 height 14
click at [77, 24] on img "button" at bounding box center [79, 22] width 5 height 5
click at [77, 21] on img "button" at bounding box center [79, 22] width 5 height 5
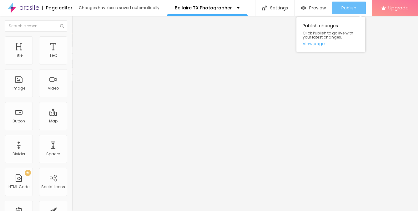
click at [354, 7] on span "Publish" at bounding box center [348, 7] width 15 height 5
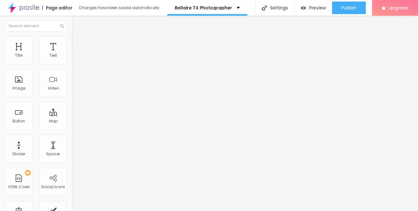
click at [77, 23] on img "button" at bounding box center [79, 22] width 5 height 5
click at [72, 54] on span "Add image" at bounding box center [85, 50] width 26 height 5
click at [72, 63] on input "text" at bounding box center [109, 60] width 75 height 6
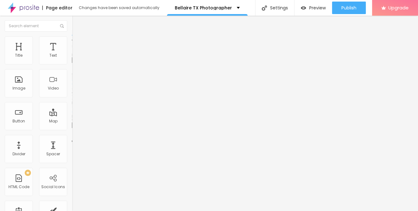
scroll to position [0, 131]
click at [72, 63] on input "best Bellaire TX newborn photographer, newborn portraits Bellaire TX, baby port…" at bounding box center [109, 60] width 75 height 6
type input "best Bellaire TX newborn photographer, newborn portraits Bellaire TX, baby port…"
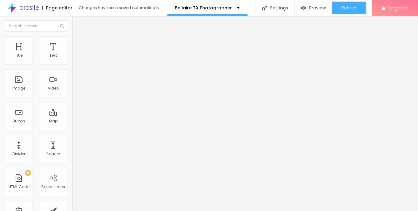
click at [72, 139] on img at bounding box center [73, 137] width 3 height 3
click at [72, 54] on span "Add image" at bounding box center [85, 50] width 26 height 5
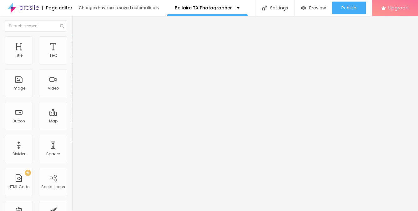
click at [72, 63] on input "text" at bounding box center [109, 60] width 75 height 6
paste input "best Bellaire TX newborn photographer, newborn portraits Bellaire TX, baby port…"
click at [72, 63] on input "best Bellaire TX newborn photographer, newborn portraits Bellaire TX, baby port…" at bounding box center [109, 60] width 75 height 6
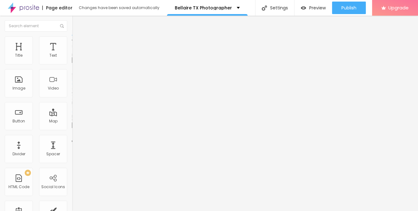
click at [72, 63] on input "best Bellaire TX newborn photographer, newborn portraits Bellaire TX, baby port…" at bounding box center [109, 60] width 75 height 6
type input "Bellaire TX cake smash photographer, cake smash photography Bellaire TX"
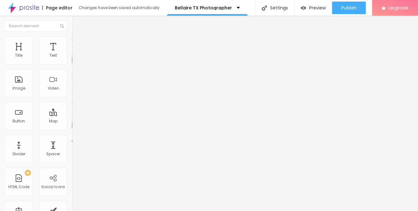
click at [72, 90] on div "Align" at bounding box center [108, 80] width 72 height 19
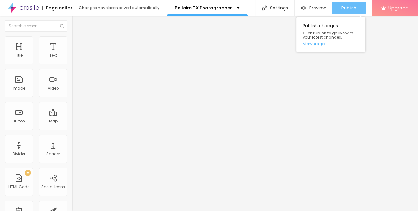
click at [344, 7] on span "Publish" at bounding box center [348, 7] width 15 height 5
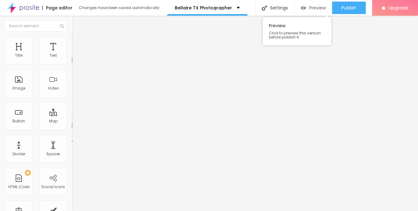
click at [314, 6] on span "Preview" at bounding box center [317, 7] width 17 height 5
type input "12"
type input "47"
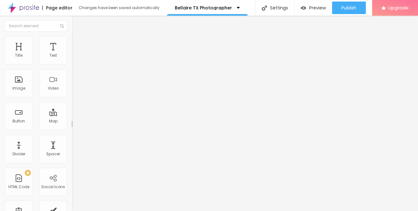
type input "48"
type input "51"
type input "55"
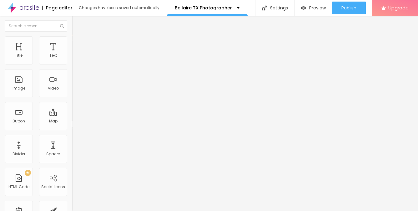
type input "55"
type input "58"
type input "66"
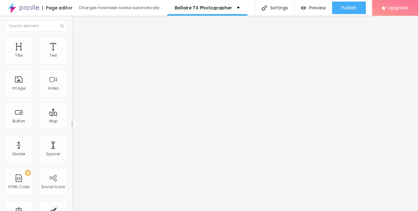
type input "70"
type input "76"
type input "78"
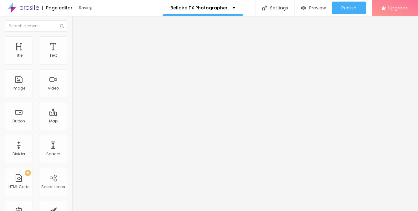
type input "78"
type input "79"
type input "80"
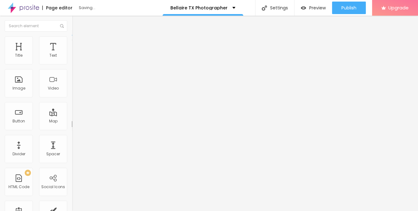
type input "91"
type input "92"
type input "93"
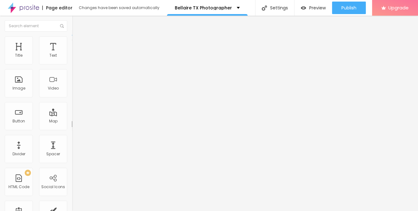
type input "93"
drag, startPoint x: 13, startPoint y: 61, endPoint x: 19, endPoint y: 61, distance: 5.3
type input "93"
click at [72, 115] on input "range" at bounding box center [92, 117] width 40 height 5
click at [77, 45] on span "Advanced" at bounding box center [87, 46] width 20 height 5
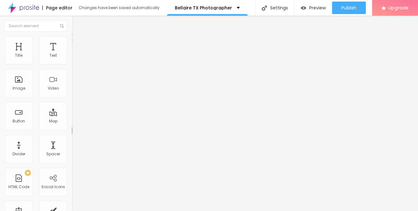
click at [72, 42] on ul "Content Style Advanced" at bounding box center [108, 39] width 72 height 19
click at [77, 42] on span "Style" at bounding box center [81, 40] width 9 height 5
drag, startPoint x: 14, startPoint y: 37, endPoint x: 17, endPoint y: 39, distance: 4.1
click at [72, 36] on img at bounding box center [75, 33] width 6 height 6
click at [77, 24] on img "button" at bounding box center [79, 22] width 5 height 5
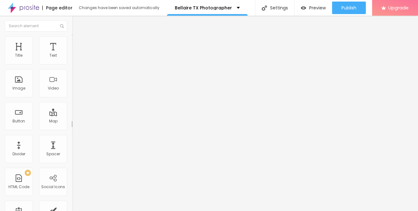
type input "34"
type input "78"
type input "147"
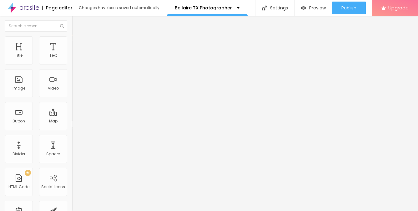
type input "147"
type input "190"
type input "201"
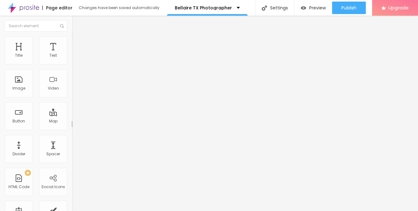
type input "204"
type input "205"
type input "207"
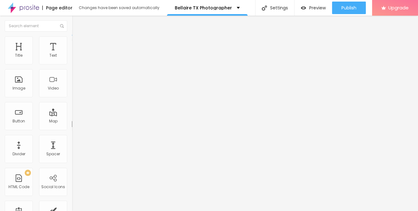
type input "207"
type input "210"
type input "212"
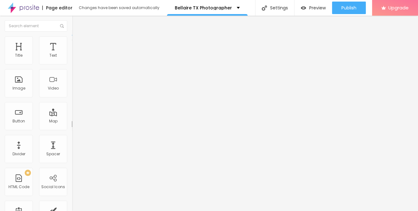
type input "213"
type input "212"
type input "201"
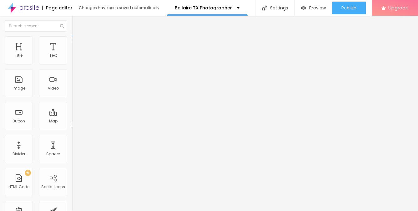
type input "201"
type input "197"
type input "193"
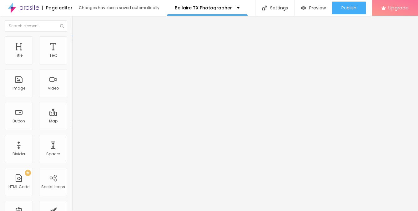
type input "183"
type input "178"
type input "173"
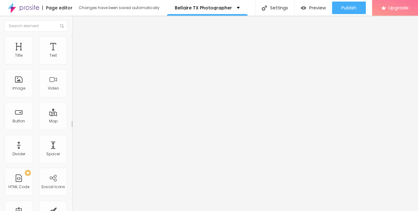
type input "173"
type input "169"
type input "166"
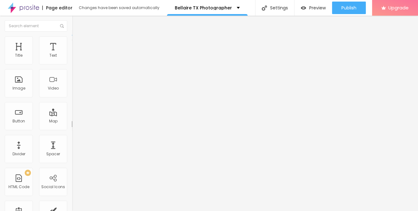
type input "161"
type input "152"
type input "149"
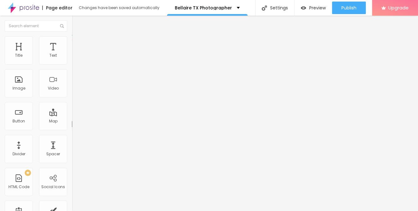
type input "149"
type input "147"
drag, startPoint x: 15, startPoint y: 60, endPoint x: 18, endPoint y: 60, distance: 3.4
click at [72, 115] on input "range" at bounding box center [92, 117] width 40 height 5
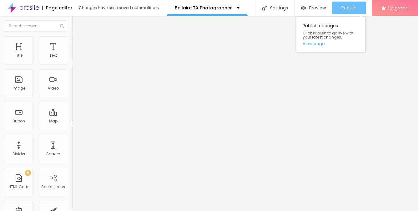
click at [351, 7] on span "Publish" at bounding box center [348, 7] width 15 height 5
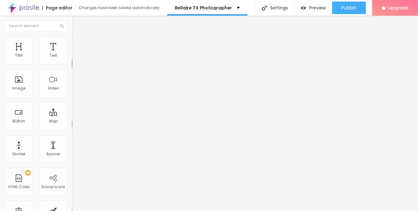
click at [77, 22] on img "button" at bounding box center [79, 22] width 5 height 5
click at [77, 22] on div "Edit Text" at bounding box center [91, 22] width 28 height 5
drag, startPoint x: 18, startPoint y: 60, endPoint x: 14, endPoint y: 60, distance: 4.1
click at [72, 115] on input "range" at bounding box center [92, 117] width 40 height 5
click at [77, 44] on span "Advanced" at bounding box center [87, 46] width 20 height 5
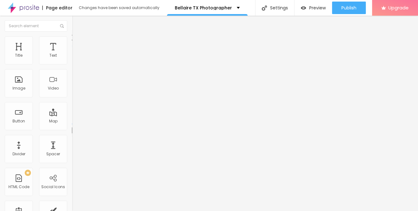
click at [72, 44] on ul "Content Style Advanced" at bounding box center [108, 39] width 72 height 19
click at [72, 41] on li "Style" at bounding box center [108, 39] width 72 height 6
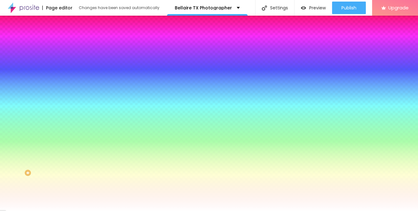
click at [72, 36] on img at bounding box center [75, 33] width 6 height 6
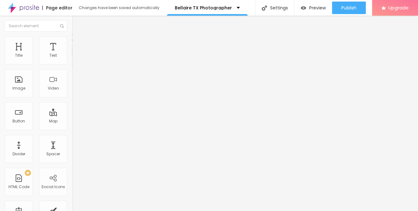
click at [72, 57] on span "Boxed" at bounding box center [78, 54] width 12 height 5
click at [72, 67] on span "Full" at bounding box center [75, 63] width 6 height 5
click at [72, 58] on div "Mode Full Boxed Full" at bounding box center [108, 57] width 72 height 17
click at [72, 61] on span "Boxed" at bounding box center [78, 57] width 12 height 5
drag, startPoint x: 16, startPoint y: 60, endPoint x: 27, endPoint y: 64, distance: 11.5
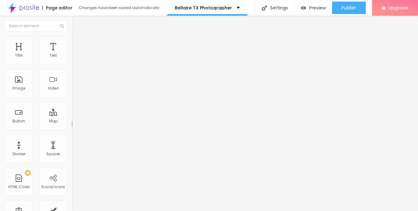
click at [72, 115] on input "range" at bounding box center [92, 117] width 40 height 5
drag, startPoint x: 22, startPoint y: 61, endPoint x: 15, endPoint y: 62, distance: 7.6
click at [72, 115] on input "range" at bounding box center [92, 117] width 40 height 5
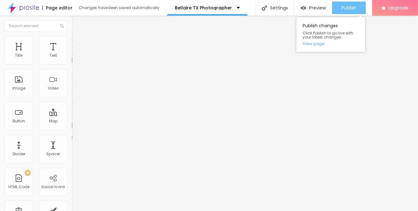
click at [348, 11] on div "Publish" at bounding box center [348, 8] width 15 height 12
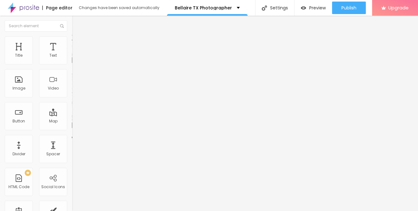
click at [72, 19] on button "Edit Image" at bounding box center [108, 23] width 72 height 14
click at [213, 9] on p "Bellaire TX Photographer" at bounding box center [203, 8] width 57 height 4
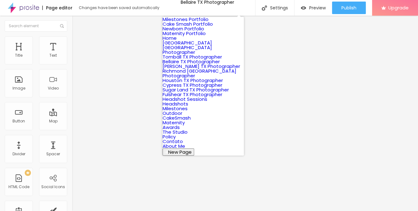
click at [193, 60] on link "Tomball TX Photographer" at bounding box center [191, 56] width 59 height 7
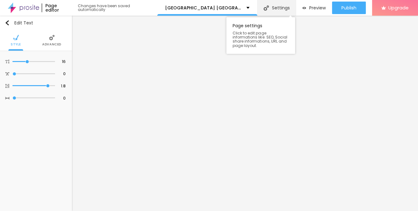
click at [282, 7] on div "Settings" at bounding box center [276, 8] width 38 height 16
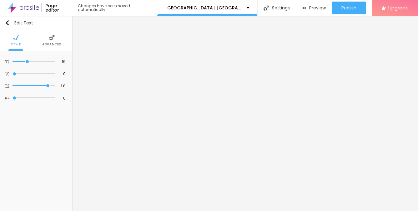
scroll to position [4, 0]
click at [220, 8] on p "[GEOGRAPHIC_DATA] [GEOGRAPHIC_DATA] Photographer" at bounding box center [203, 8] width 77 height 4
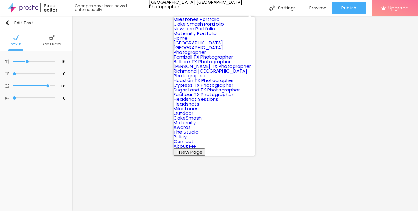
scroll to position [59, 0]
click at [211, 60] on link "Bellaire TX Photographer" at bounding box center [201, 61] width 57 height 7
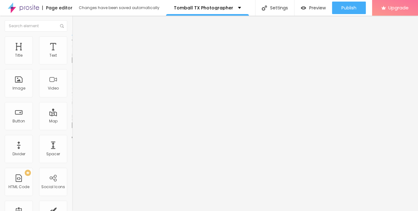
click at [72, 53] on div "Change image" at bounding box center [108, 51] width 72 height 4
click at [72, 63] on input "Tomball tx maternity photographer, Tomball tx newborn photographer, Tomball tx …" at bounding box center [109, 60] width 75 height 6
type input "27"
type input "38"
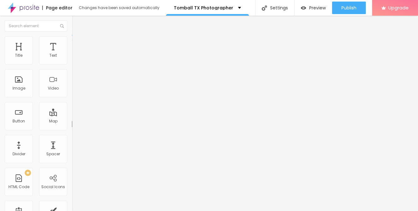
type input "38"
type input "49"
type input "54"
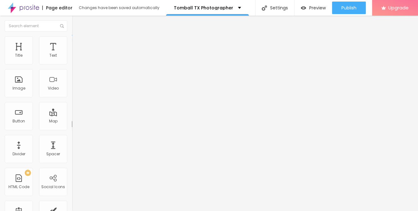
type input "58"
type input "64"
type input "66"
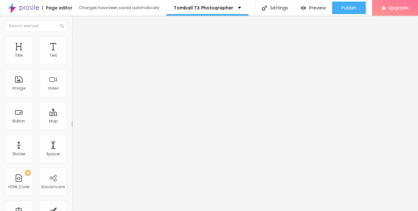
type input "66"
type input "70"
type input "74"
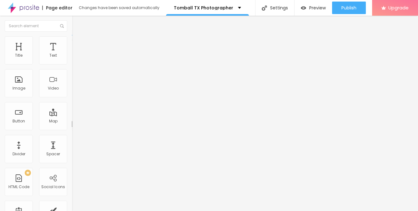
type input "76"
type input "77"
type input "78"
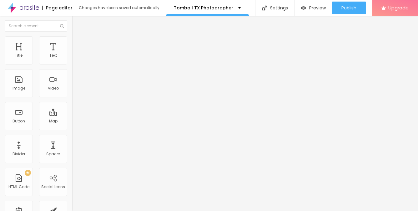
type input "78"
type input "79"
type input "80"
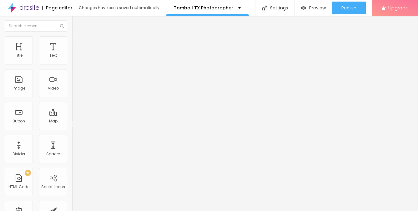
type input "82"
type input "84"
type input "85"
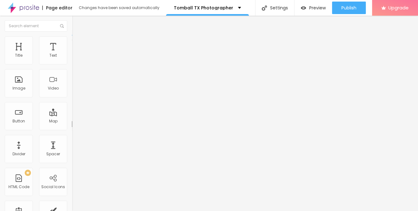
type input "85"
type input "92"
type input "98"
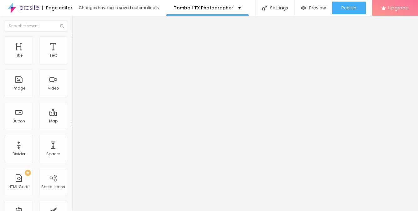
type input "103"
type input "109"
type input "112"
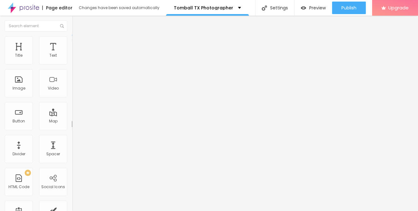
type input "112"
type input "111"
type input "109"
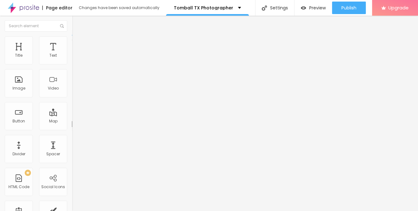
type input "108"
type input "106"
type input "105"
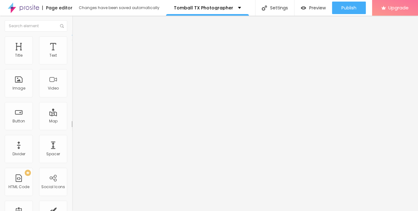
type input "105"
type input "104"
type input "103"
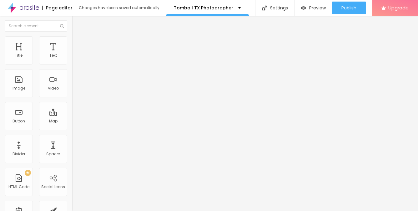
type input "102"
type input "100"
drag, startPoint x: 15, startPoint y: 59, endPoint x: 19, endPoint y: 60, distance: 4.4
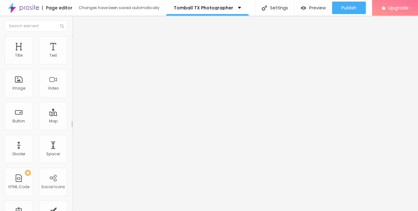
type input "100"
click at [72, 115] on input "range" at bounding box center [92, 117] width 40 height 5
click at [75, 91] on icon "button" at bounding box center [76, 90] width 2 height 2
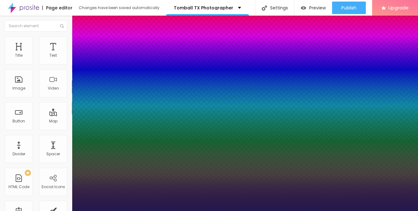
type input "1"
type input "22"
type input "1"
type input "23"
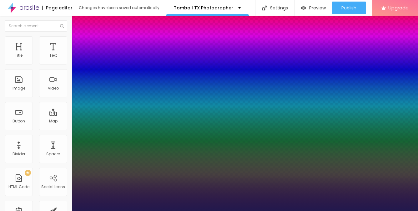
type input "23"
type input "1"
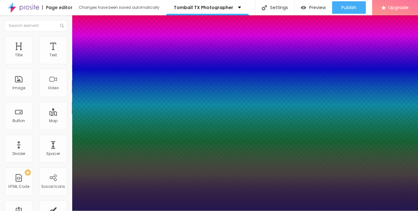
type input "24"
type input "1"
type input "25"
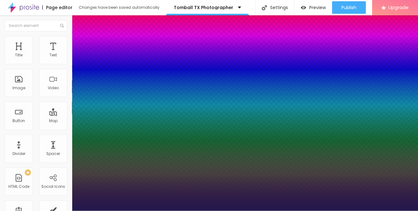
type input "1"
type input "24"
type input "1"
type input "24"
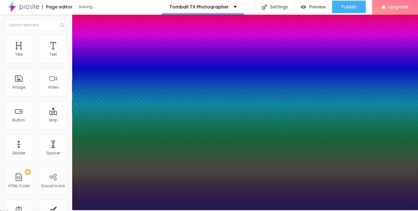
type input "1"
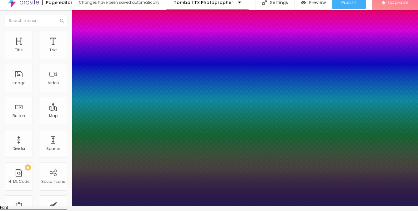
scroll to position [6, 0]
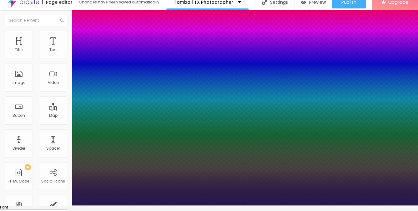
click at [216, 205] on div at bounding box center [209, 205] width 418 height 0
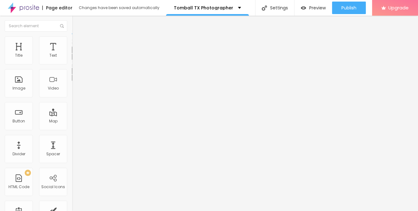
click at [72, 60] on button "button" at bounding box center [76, 56] width 9 height 7
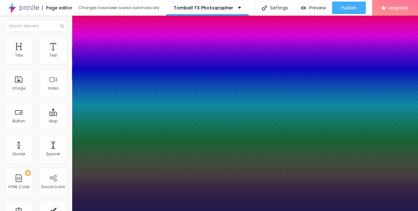
type input "1"
type input "21"
type input "1"
type input "21"
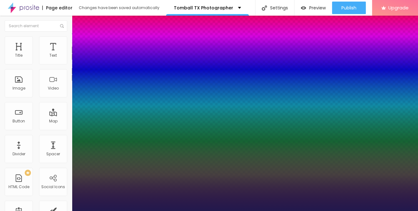
type input "1"
click at [48, 210] on div at bounding box center [209, 211] width 418 height 0
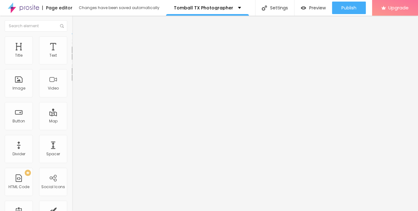
click at [77, 24] on img "button" at bounding box center [79, 22] width 5 height 5
click at [77, 22] on img "button" at bounding box center [79, 22] width 5 height 5
click at [74, 58] on icon "button" at bounding box center [76, 56] width 4 height 4
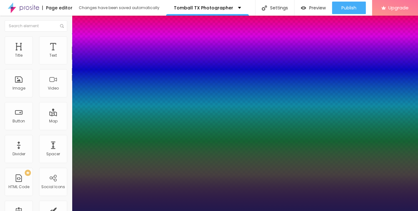
type input "1"
type input "21"
type input "1"
type input "21"
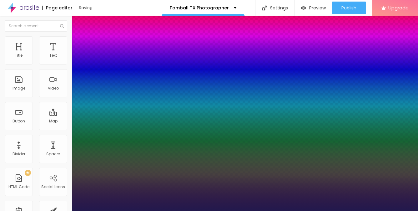
type input "0.1"
type input "1"
type input "0.2"
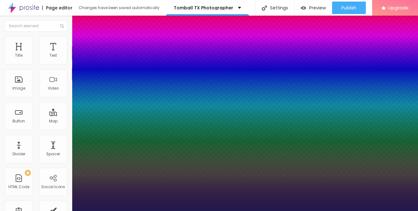
type input "0.2"
type input "1"
type input "0.3"
type input "1"
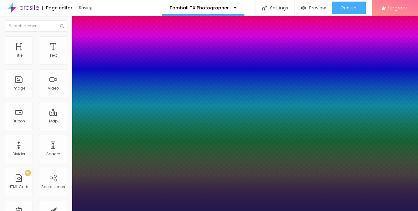
type input "0.4"
type input "1"
type input "0.5"
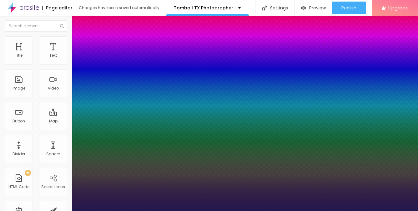
type input "1"
type input "0.6"
type input "1"
type input "0.5"
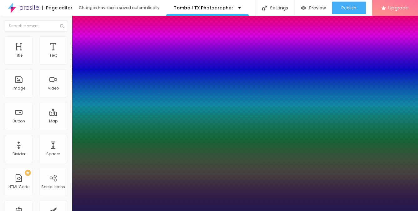
type input "0.5"
type input "1"
type input "0.5"
type input "1"
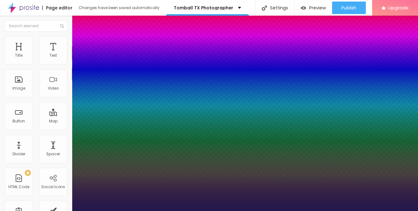
click at [240, 210] on div at bounding box center [209, 211] width 418 height 0
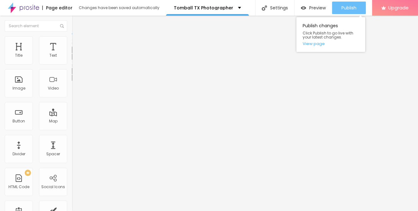
click at [346, 5] on span "Publish" at bounding box center [348, 7] width 15 height 5
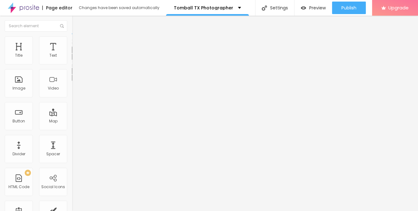
click at [72, 18] on button "Edit Text" at bounding box center [108, 23] width 72 height 14
click at [77, 23] on img "button" at bounding box center [79, 22] width 5 height 5
click at [229, 7] on div "Tomball TX Photographer" at bounding box center [207, 8] width 67 height 4
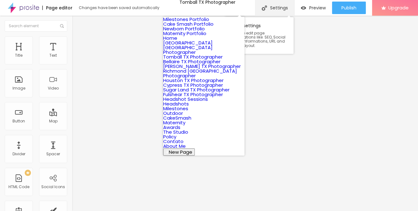
click at [267, 5] on div "Settings" at bounding box center [274, 8] width 39 height 16
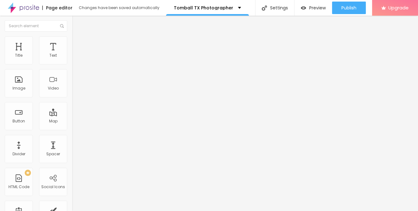
click at [206, 10] on div "Tomball TX Photographer" at bounding box center [207, 8] width 83 height 16
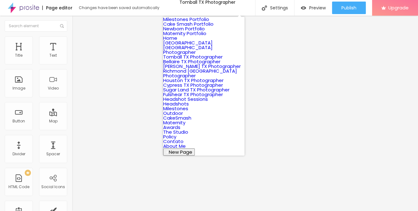
click at [199, 55] on link "[GEOGRAPHIC_DATA] [GEOGRAPHIC_DATA] Photographer" at bounding box center [187, 47] width 49 height 16
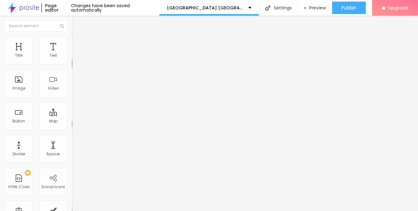
click at [77, 22] on img "button" at bounding box center [79, 22] width 5 height 5
type input "17"
type input "18"
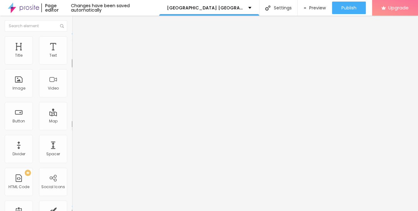
type input "19"
type input "20"
drag, startPoint x: 27, startPoint y: 59, endPoint x: 33, endPoint y: 60, distance: 6.6
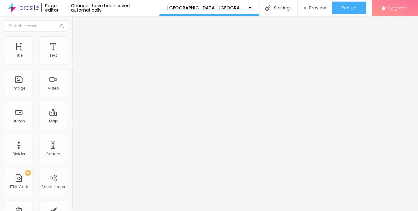
type input "20"
click at [72, 115] on input "range" at bounding box center [92, 117] width 40 height 5
type input "0.1"
type input "0.2"
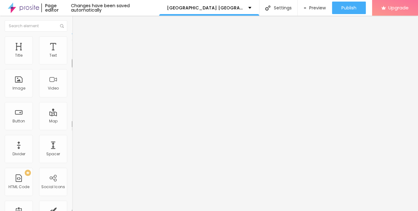
type input "0.2"
type input "0.3"
type input "0.4"
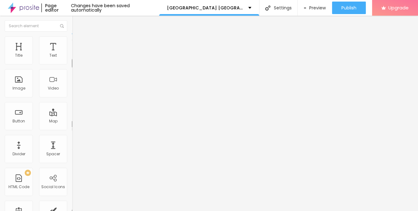
type input "0.5"
type input "0.6"
type input "0.5"
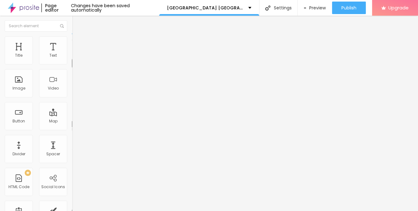
type input "0.5"
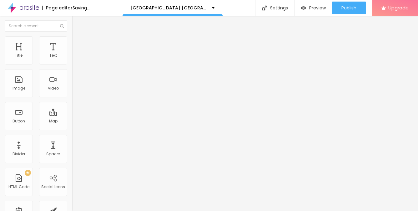
type input "0.5"
click at [72, 203] on input "range" at bounding box center [92, 205] width 40 height 5
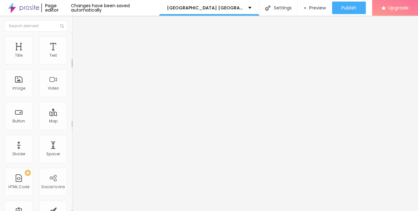
type input "17"
type input "18"
type input "19"
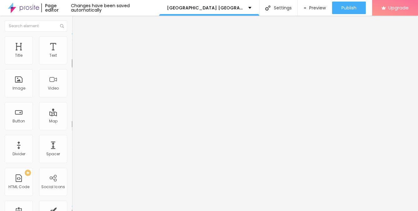
type input "19"
type input "20"
drag, startPoint x: 28, startPoint y: 60, endPoint x: 33, endPoint y: 60, distance: 5.6
type input "20"
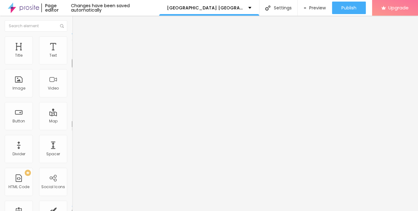
click at [72, 115] on input "range" at bounding box center [92, 117] width 40 height 5
type input "0.3"
type input "0.4"
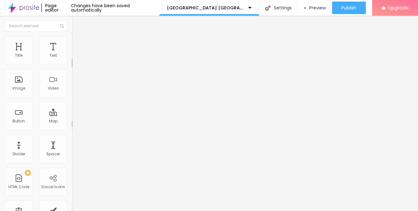
type input "0.5"
type input "0.6"
type input "0.8"
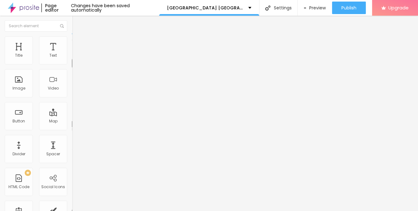
type input "0.8"
type input "0.9"
type input "0.8"
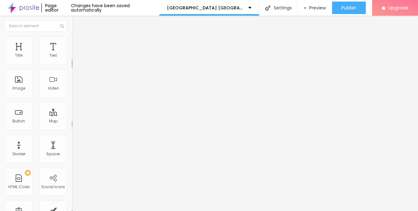
type input "0.7"
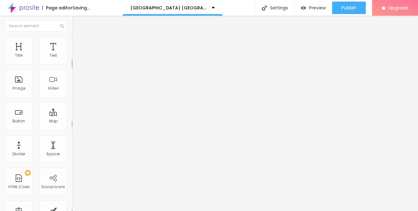
type input "0.6"
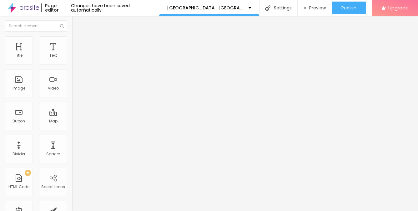
type input "0.5"
click at [72, 203] on input "range" at bounding box center [92, 205] width 40 height 5
click at [72, 64] on span "Heading 3" at bounding box center [84, 60] width 24 height 7
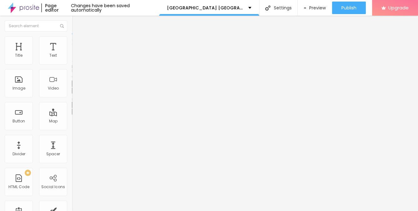
click at [74, 92] on icon "button" at bounding box center [76, 90] width 4 height 4
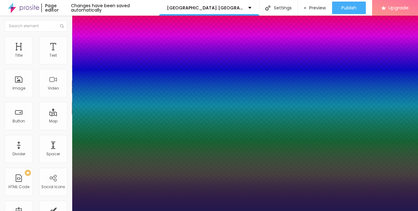
type input "1"
type input "15"
type input "1"
type input "16"
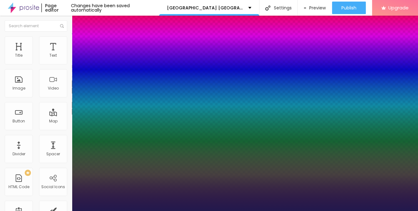
type input "16"
type input "1"
type input "17"
type input "1"
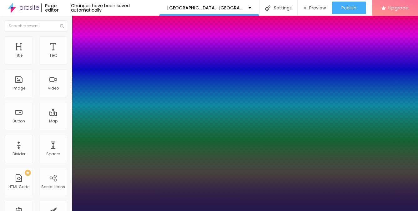
type input "18"
type input "1"
type input "20"
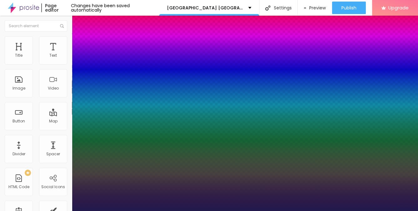
type input "1"
type input "21"
type input "1"
type input "22"
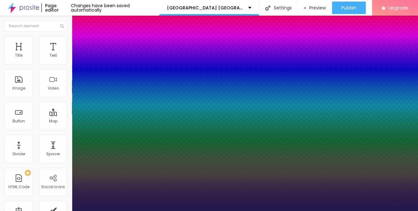
type input "22"
type input "1"
type input "24"
type input "1"
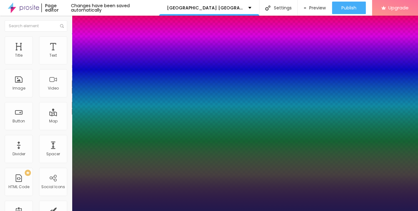
type input "25"
type input "1"
type input "26"
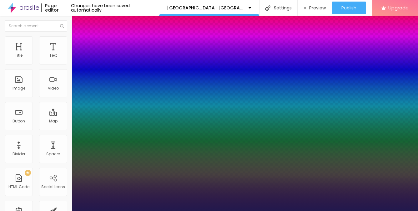
type input "1"
type input "27"
type input "1"
type input "26"
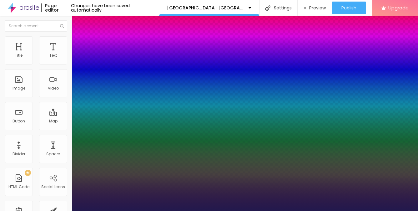
type input "26"
type input "1"
type input "25"
type input "1"
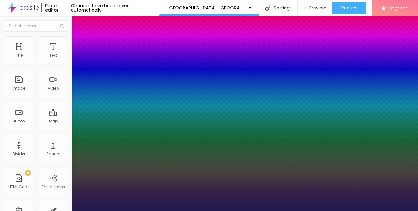
type input "24"
type input "1"
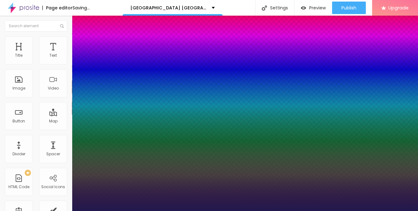
drag, startPoint x: 84, startPoint y: 176, endPoint x: 88, endPoint y: 176, distance: 4.4
type input "24"
type input "1"
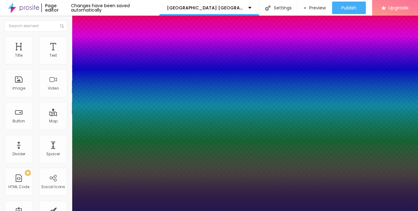
scroll to position [17, 0]
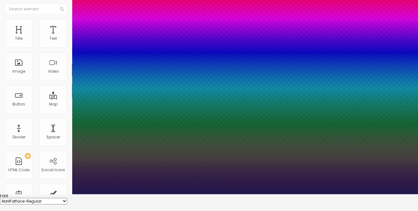
click at [227, 194] on div at bounding box center [209, 194] width 418 height 0
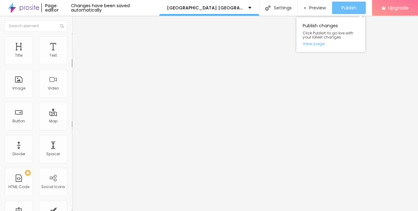
click at [344, 4] on div "Publish" at bounding box center [348, 8] width 15 height 12
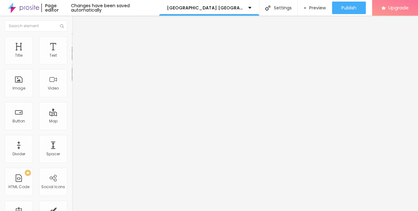
click at [72, 60] on button "button" at bounding box center [76, 56] width 9 height 7
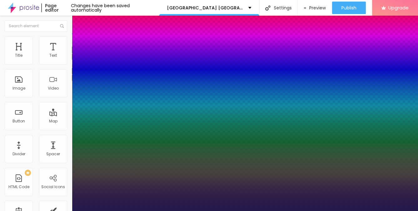
type input "1"
type input "14"
type input "1"
type input "15"
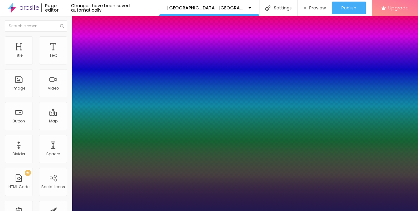
type input "15"
type input "1"
type input "16"
type input "1"
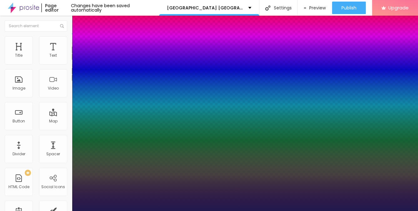
type input "17"
type input "1"
type input "18"
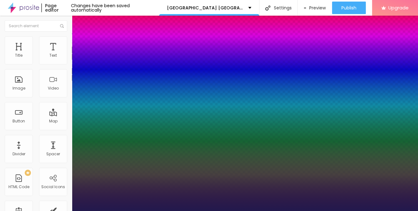
type input "1"
type input "19"
type input "1"
type input "20"
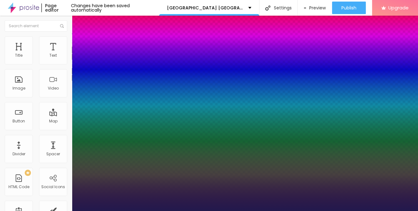
type input "20"
type input "1"
type input "21"
type input "1"
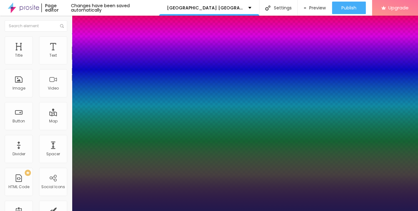
type input "20"
type input "1"
type input "20"
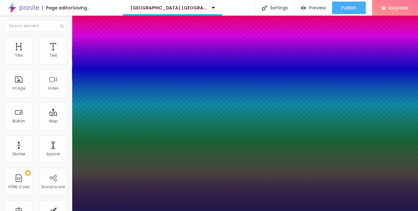
type input "1"
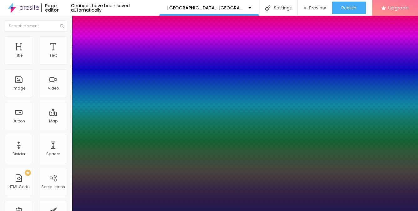
drag, startPoint x: 80, startPoint y: 118, endPoint x: 86, endPoint y: 118, distance: 5.7
type input "0.1"
type input "1"
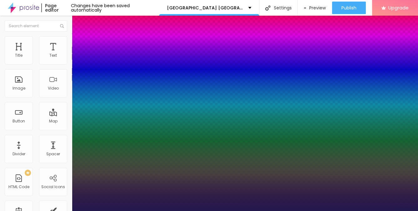
type input "0.2"
type input "1"
type input "0.3"
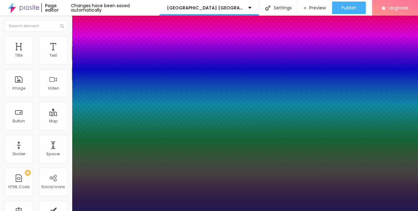
type input "1"
type input "0.6"
type input "1"
type input "0.5"
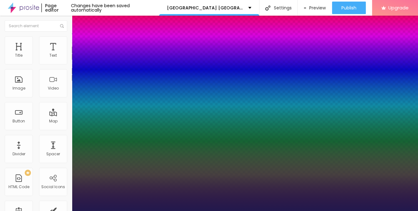
type input "0.5"
type input "1"
type input "0.4"
type input "1"
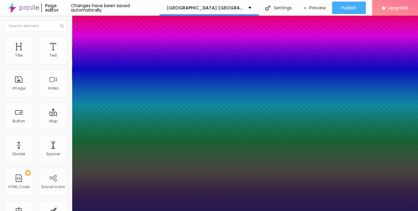
type input "0.5"
type input "1"
drag, startPoint x: 79, startPoint y: 120, endPoint x: 82, endPoint y: 120, distance: 3.7
type input "0.5"
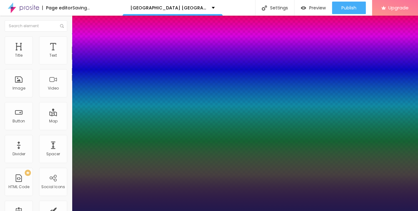
type input "1"
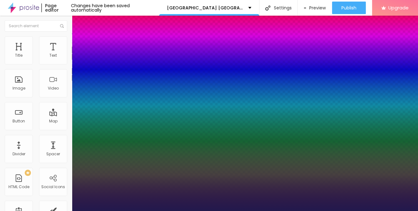
click at [301, 210] on div at bounding box center [209, 211] width 418 height 0
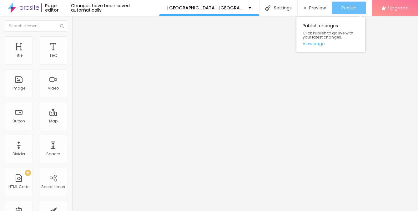
click at [343, 6] on span "Publish" at bounding box center [348, 7] width 15 height 5
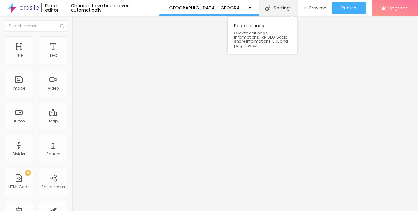
click at [280, 6] on div "Settings" at bounding box center [278, 8] width 38 height 16
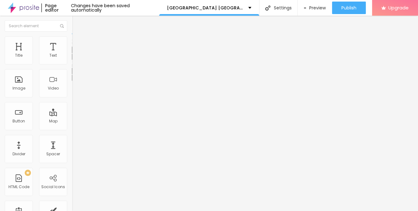
drag, startPoint x: 198, startPoint y: 138, endPoint x: 275, endPoint y: 137, distance: 76.9
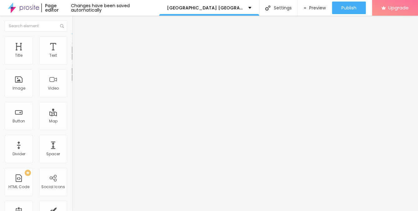
scroll to position [53, 0]
type input "West University Place Maternity, Baby and Newborn Photographer - Book Now"
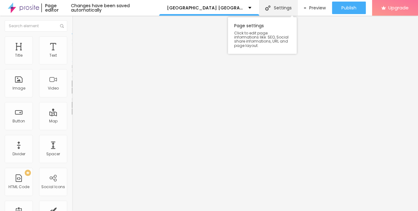
click at [270, 8] on div "Settings" at bounding box center [278, 8] width 38 height 16
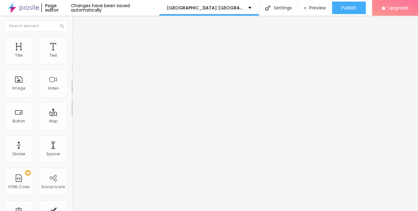
drag, startPoint x: 199, startPoint y: 172, endPoint x: 316, endPoint y: 171, distance: 117.2
type input "West University Place Maternity, Baby, and Newborn Photographer - Book Now"
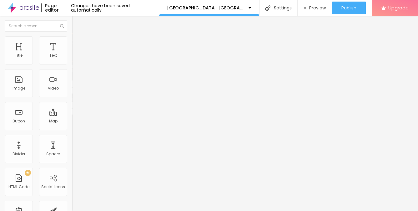
scroll to position [0, 0]
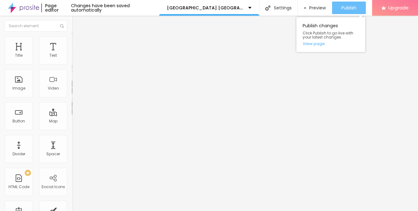
click at [346, 6] on span "Publish" at bounding box center [348, 7] width 15 height 5
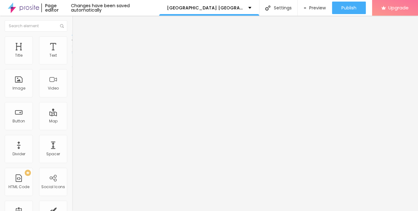
click at [72, 42] on ul "Content Style Advanced" at bounding box center [108, 39] width 72 height 19
click at [72, 42] on li "Advanced" at bounding box center [108, 45] width 72 height 6
type input "25"
type input "30"
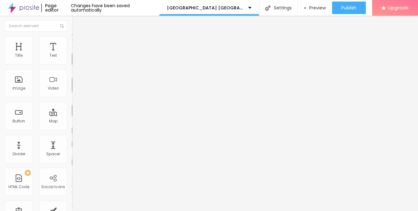
type input "30"
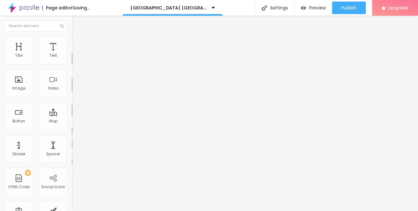
type input "25"
type input "20"
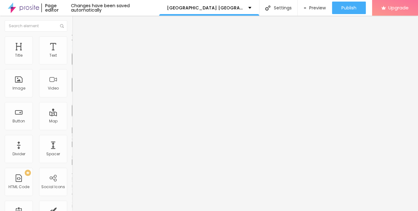
type input "15"
type input "20"
click at [72, 121] on input "range" at bounding box center [92, 123] width 40 height 5
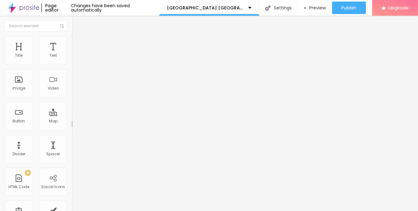
type input "12"
type input "17"
type input "27"
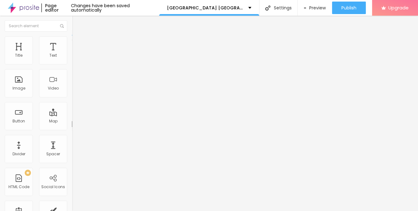
type input "27"
type input "28"
type input "30"
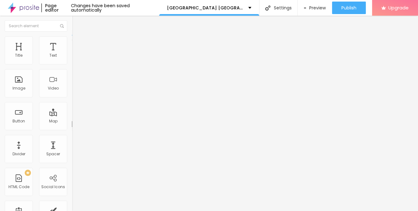
type input "43"
type input "46"
type input "47"
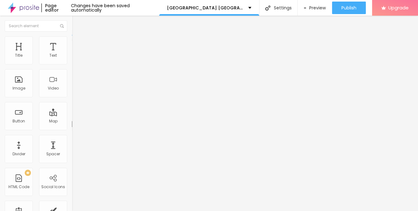
type input "47"
type input "48"
click at [72, 115] on input "range" at bounding box center [92, 117] width 40 height 5
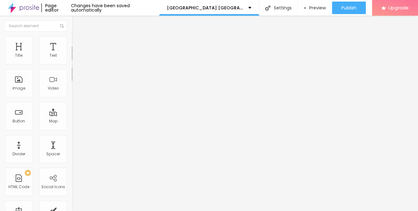
click at [72, 19] on button "Edit Text" at bounding box center [108, 23] width 72 height 14
click at [72, 59] on input "Click me" at bounding box center [109, 55] width 75 height 6
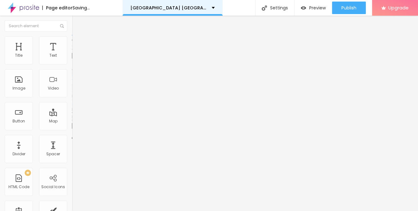
type input "BOOK A SESSION"
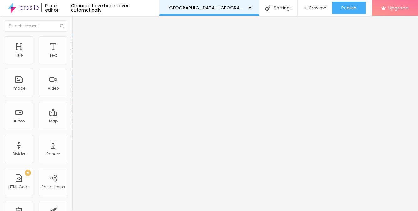
scroll to position [0, 0]
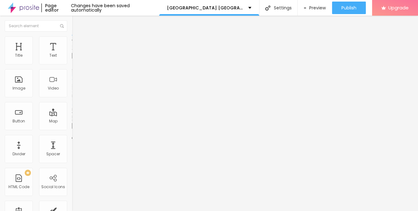
click at [72, 129] on input "https://" at bounding box center [109, 125] width 75 height 6
paste input "www.littlepeepsphotography.com/contato"
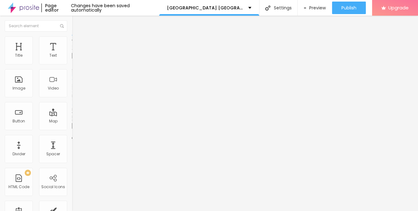
type input "[URL][DOMAIN_NAME]"
click at [72, 122] on div "URL" at bounding box center [108, 121] width 72 height 4
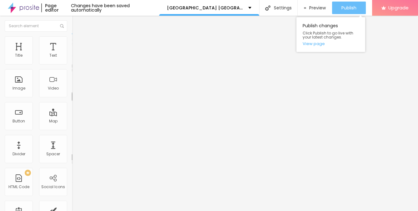
click at [356, 5] on span "Publish" at bounding box center [348, 7] width 15 height 5
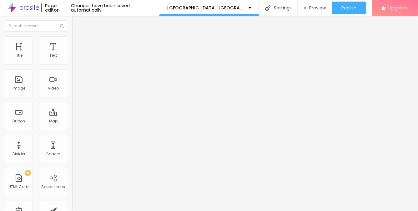
click at [77, 22] on img "button" at bounding box center [79, 22] width 5 height 5
click at [77, 21] on img "button" at bounding box center [79, 22] width 5 height 5
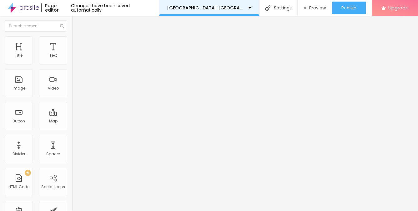
click at [213, 9] on p "West University Place TX Photographer" at bounding box center [205, 8] width 77 height 4
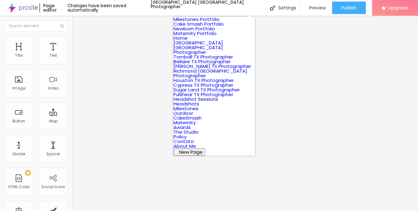
scroll to position [31, 0]
click at [196, 65] on link "Bellaire TX Photographer" at bounding box center [201, 61] width 57 height 7
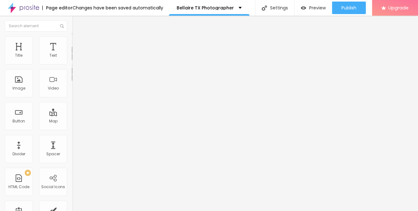
click at [74, 58] on icon "button" at bounding box center [76, 56] width 4 height 4
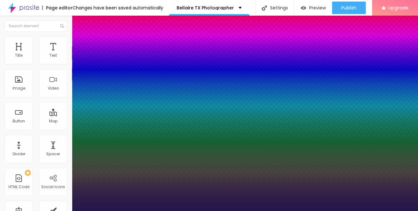
type input "1"
click at [201, 210] on div at bounding box center [209, 211] width 418 height 0
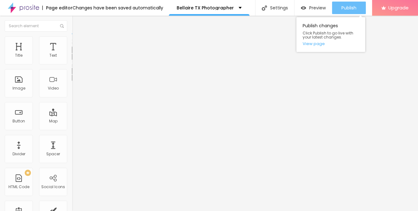
click at [347, 5] on span "Publish" at bounding box center [348, 7] width 15 height 5
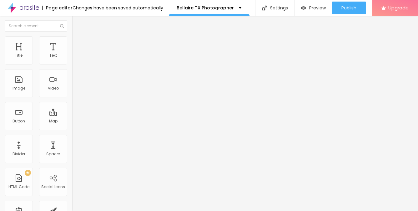
click at [77, 23] on img "button" at bounding box center [79, 22] width 5 height 5
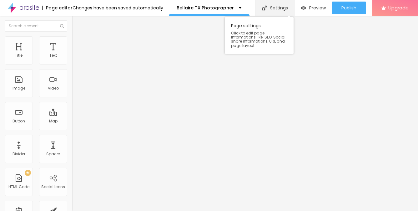
click at [270, 10] on div "Settings" at bounding box center [274, 8] width 39 height 16
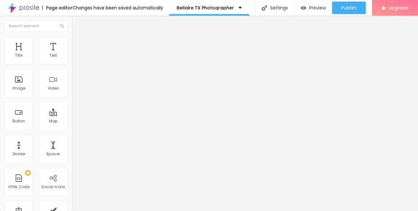
drag, startPoint x: 175, startPoint y: 85, endPoint x: 300, endPoint y: 87, distance: 124.7
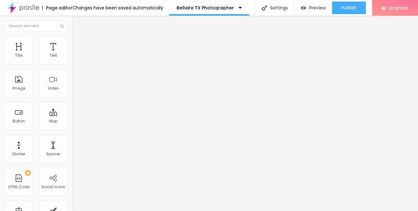
type input "Bellaire TX Maternity, Baby, and Newborn Photographer - Book Now"
click at [217, 8] on p "Bellaire TX Photographer" at bounding box center [205, 8] width 57 height 4
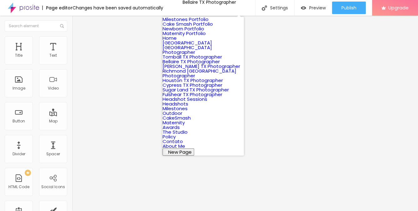
scroll to position [1, 0]
click at [202, 60] on link "Tomball TX Photographer" at bounding box center [191, 56] width 59 height 7
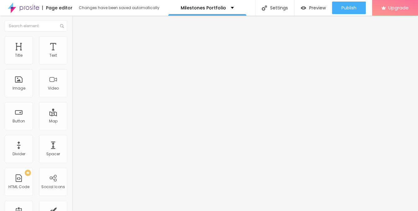
scroll to position [1, 0]
type input "21"
click at [72, 115] on input "range" at bounding box center [92, 117] width 40 height 5
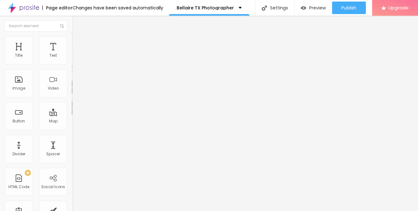
click at [74, 92] on icon "button" at bounding box center [76, 90] width 4 height 4
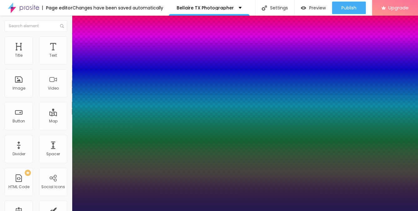
type input "1"
type input "23"
type input "1"
type input "24"
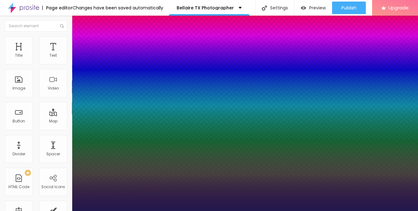
type input "24"
type input "1"
type input "23"
type input "1"
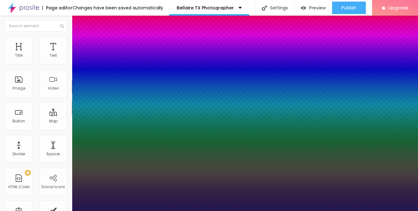
type input "22"
type input "1"
type input "21"
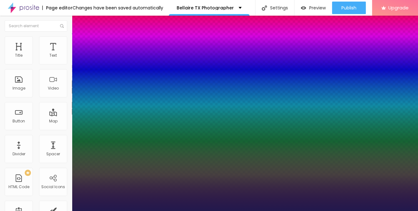
type input "1"
type input "22"
type input "1"
type input "23"
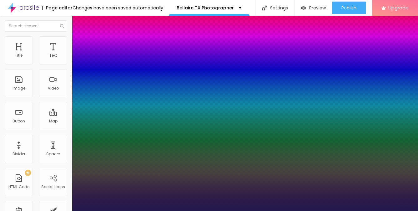
type input "23"
type input "1"
type input "24"
type input "1"
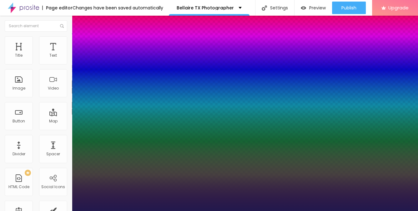
type input "24"
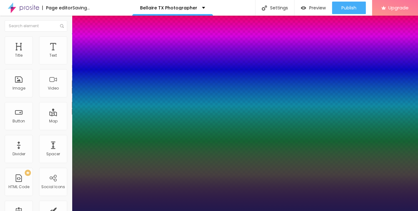
type input "1"
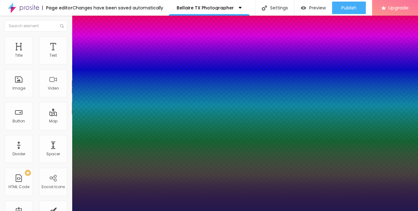
type input "23"
type input "1"
type input "23"
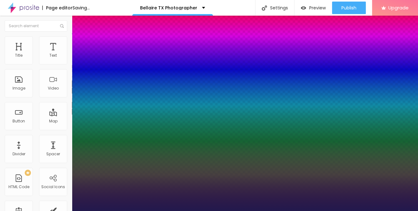
type input "1"
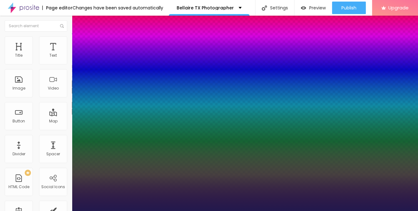
click at [171, 210] on div at bounding box center [209, 211] width 418 height 0
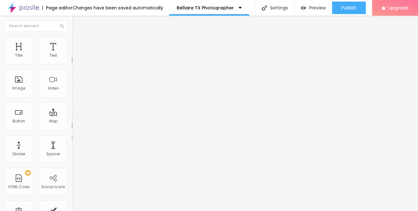
click at [72, 63] on input "Bellaire tx newborn photographer, newborn photography in [GEOGRAPHIC_DATA] [GEO…" at bounding box center [109, 60] width 75 height 6
click at [72, 54] on span "Change image" at bounding box center [88, 50] width 33 height 5
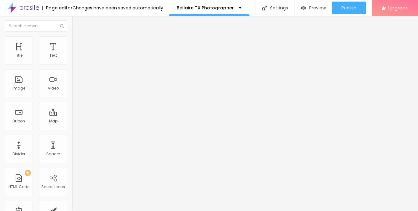
click at [72, 114] on div "Aspect Ratio Original Cinema 16:9 Default 4:3 Square 1:1 Original" at bounding box center [108, 102] width 72 height 25
click at [72, 98] on span "Original" at bounding box center [79, 94] width 15 height 5
click at [72, 105] on span "Default" at bounding box center [78, 102] width 13 height 5
click at [72, 101] on div "Cinema 16:9" at bounding box center [108, 99] width 72 height 4
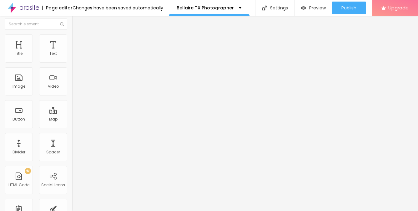
click at [72, 109] on span "Square" at bounding box center [79, 106] width 14 height 5
click at [72, 98] on span "Original" at bounding box center [79, 94] width 15 height 5
click at [72, 109] on span "Square" at bounding box center [79, 106] width 14 height 5
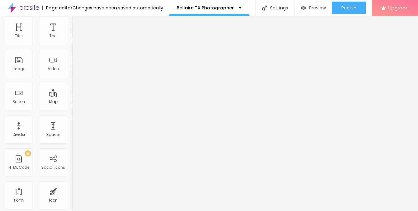
click at [72, 34] on span "Change image" at bounding box center [88, 31] width 33 height 5
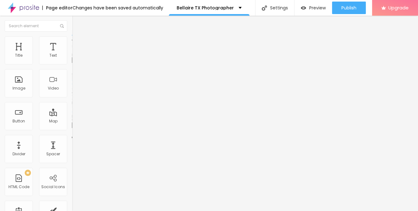
click at [72, 54] on span "Change image" at bounding box center [88, 50] width 33 height 5
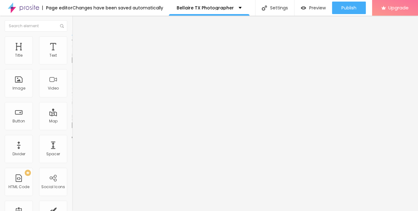
click at [72, 98] on span "Original" at bounding box center [79, 94] width 15 height 5
click at [72, 109] on span "Square" at bounding box center [79, 106] width 14 height 5
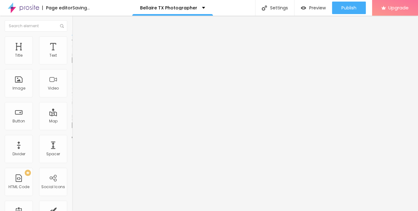
click at [72, 54] on span "Change image" at bounding box center [88, 50] width 33 height 5
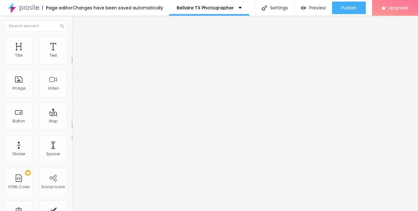
scroll to position [342, 0]
click at [72, 114] on div "Aspect Ratio Original Cinema 16:9 Default 4:3 Square 1:1 Original" at bounding box center [108, 102] width 72 height 25
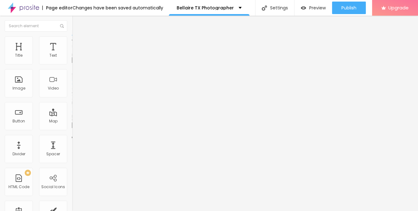
click at [72, 98] on span "Original" at bounding box center [79, 94] width 15 height 5
click at [72, 109] on span "Square" at bounding box center [79, 106] width 14 height 5
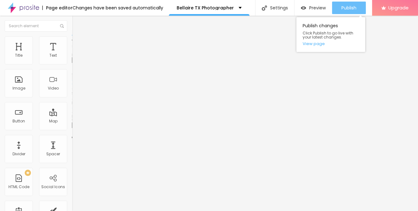
click at [346, 8] on span "Publish" at bounding box center [348, 7] width 15 height 5
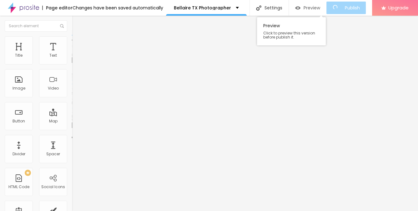
click at [310, 10] on span "Preview" at bounding box center [311, 7] width 17 height 5
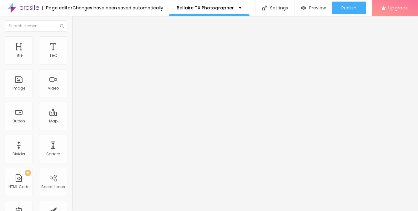
click at [77, 21] on div "Edit Image" at bounding box center [93, 22] width 33 height 5
click at [77, 22] on img "button" at bounding box center [79, 22] width 5 height 5
click at [72, 60] on button "button" at bounding box center [76, 56] width 9 height 7
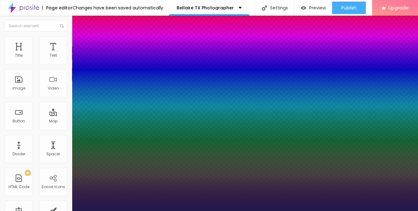
type input "1"
type input "18"
type input "1"
type input "20"
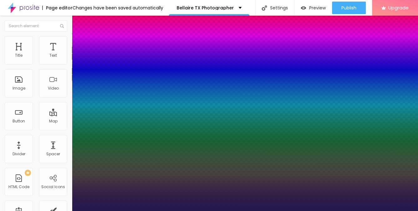
type input "20"
type input "1"
type input "21"
type input "1"
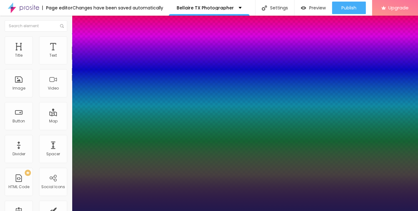
type input "22"
type input "1"
type input "24"
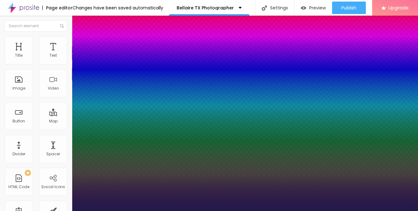
type input "1"
type input "27"
type input "1"
type input "29"
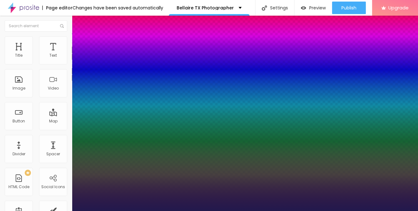
type input "29"
type input "1"
type input "30"
type input "1"
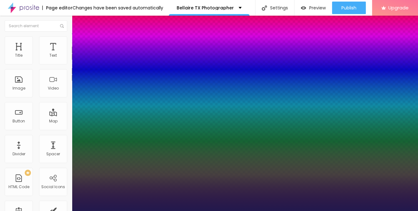
type input "31"
type input "1"
type input "30"
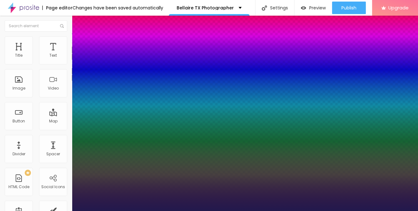
type input "1"
type input "29"
type input "1"
type input "28"
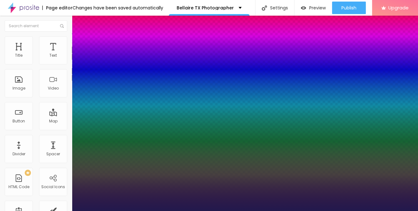
type input "28"
type input "1"
drag, startPoint x: 83, startPoint y: 105, endPoint x: 90, endPoint y: 105, distance: 7.2
type input "28"
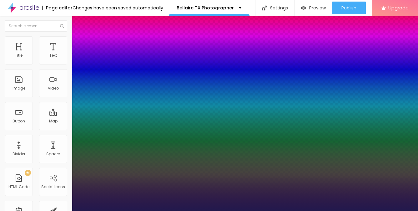
type input "1"
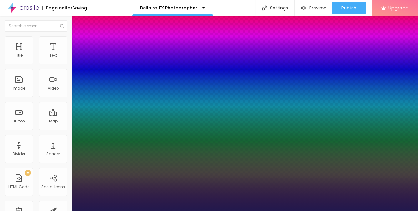
click at [212, 210] on div at bounding box center [209, 211] width 418 height 0
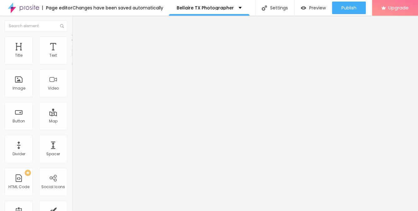
click at [77, 42] on span "Style" at bounding box center [81, 40] width 9 height 5
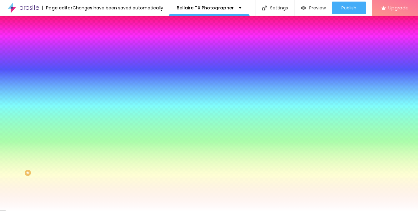
click at [77, 42] on span "Style" at bounding box center [81, 40] width 9 height 5
click at [72, 57] on span "Change image" at bounding box center [88, 54] width 33 height 5
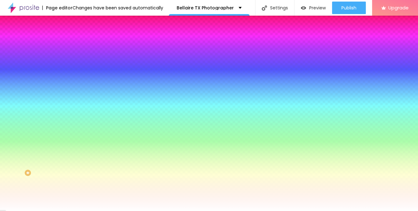
click at [72, 19] on button "Edit Section" at bounding box center [108, 23] width 72 height 14
click at [77, 25] on img "button" at bounding box center [79, 22] width 5 height 5
click at [77, 22] on div "Edit Section" at bounding box center [94, 22] width 35 height 5
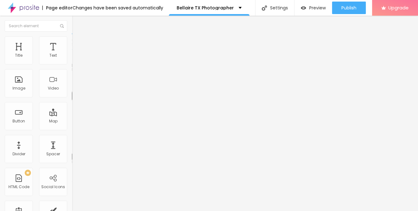
click at [77, 20] on img "button" at bounding box center [79, 22] width 5 height 5
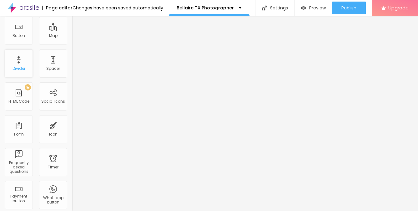
scroll to position [0, 0]
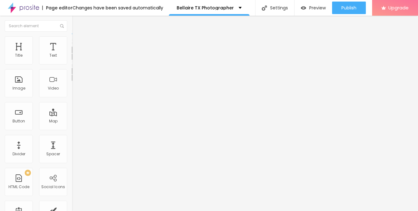
click at [74, 58] on icon "button" at bounding box center [76, 56] width 4 height 4
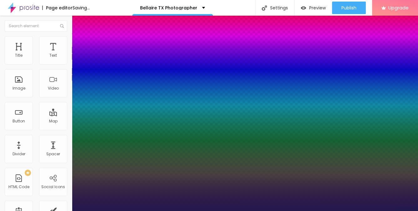
type input "1"
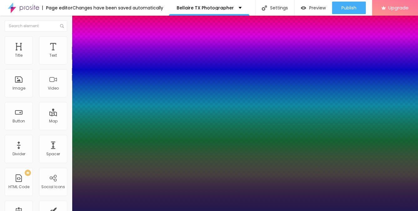
type input "0.2"
type input "1"
type input "0.3"
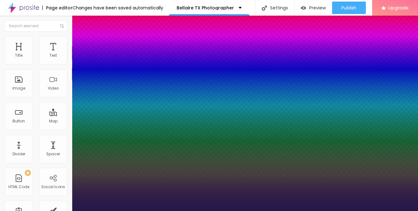
type input "1"
type input "0.4"
type input "1"
type input "0.5"
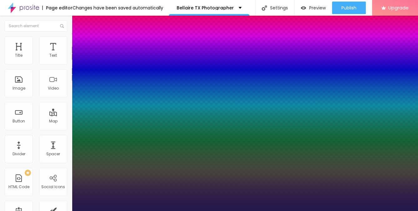
type input "0.5"
type input "1"
type input "0.6"
type input "1"
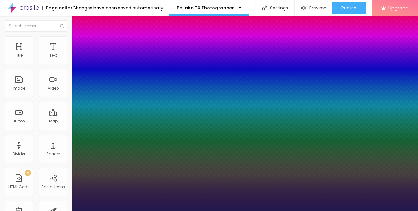
type input "0.5"
type input "1"
type input "0.5"
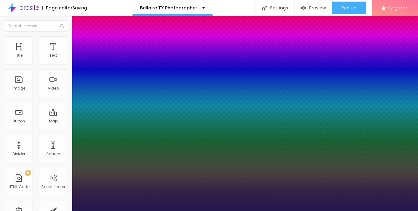
type input "1"
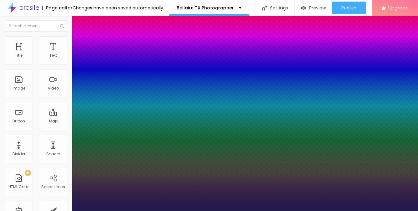
type input "15"
type input "1"
type input "16"
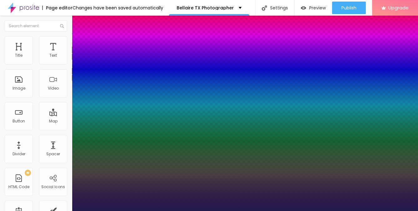
type input "1"
type input "19"
type input "1"
type input "20"
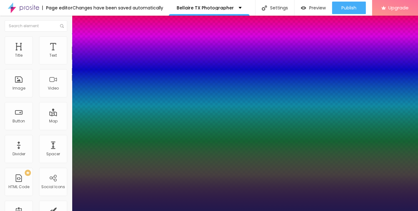
type input "20"
type input "1"
type input "21"
type input "1"
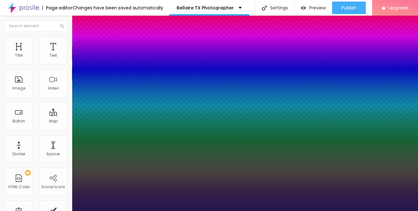
type input "22"
type input "1"
type input "24"
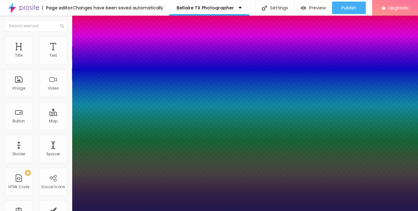
type input "1"
type input "25"
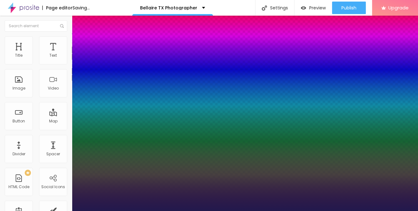
type input "1"
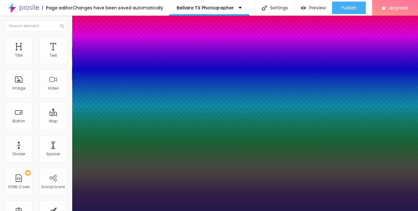
drag, startPoint x: 84, startPoint y: 105, endPoint x: 89, endPoint y: 105, distance: 5.6
type input "25"
click at [289, 210] on div at bounding box center [209, 211] width 418 height 0
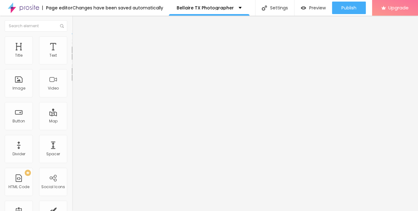
click at [74, 58] on icon "button" at bounding box center [76, 56] width 4 height 4
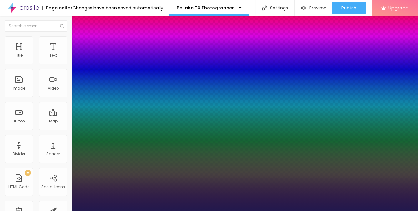
type input "1"
type input "14"
type input "1"
type input "15"
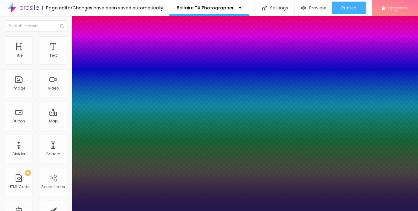
type input "15"
type input "1"
type input "16"
type input "1"
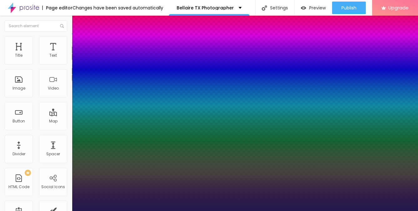
type input "17"
type input "1"
type input "18"
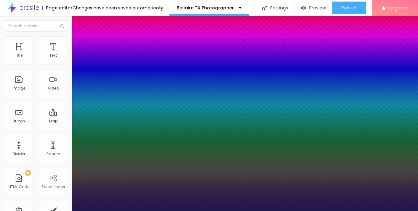
type input "1"
type input "19"
type input "1"
type input "20"
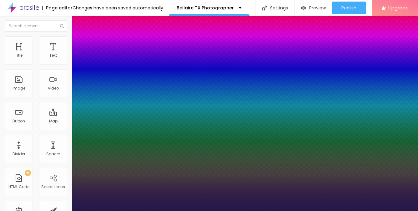
type input "20"
type input "1"
type input "21"
type input "1"
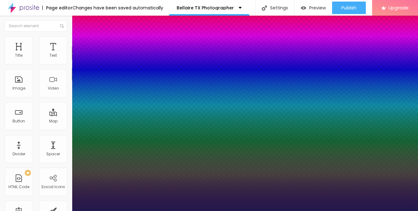
type input "22"
type input "1"
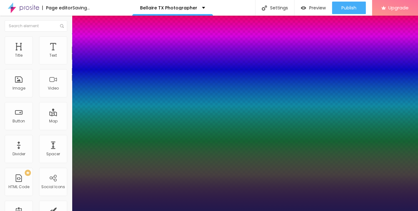
type input "23"
type input "1"
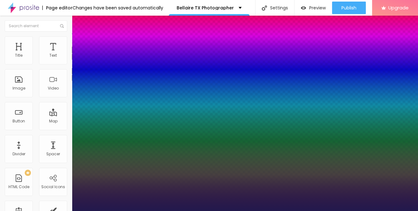
type input "24"
type input "1"
type input "25"
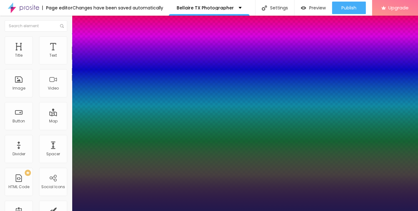
type input "1"
type input "24"
type input "1"
drag, startPoint x: 83, startPoint y: 106, endPoint x: 87, endPoint y: 107, distance: 4.2
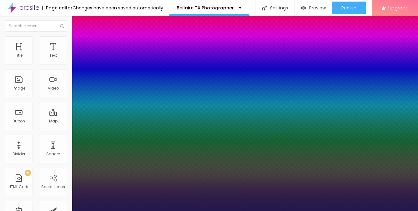
type input "24"
type input "1"
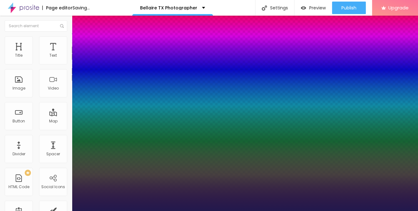
type input "0.1"
type input "1"
type input "0.2"
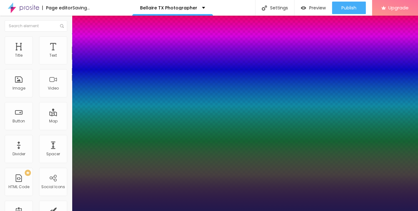
type input "1"
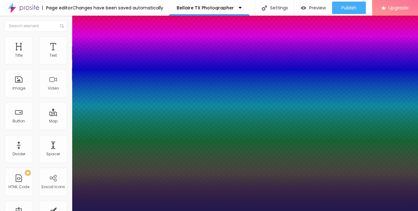
type input "0.3"
type input "1"
type input "0.4"
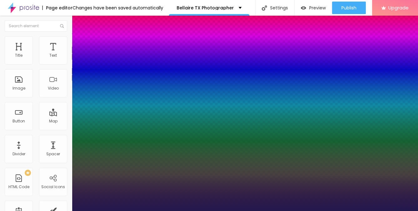
type input "1"
type input "0.5"
type input "1"
type input "0.6"
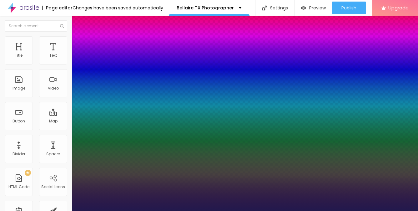
type input "0.6"
type input "1"
type input "0.7"
type input "1"
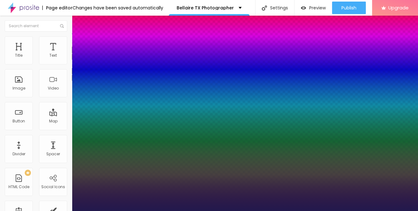
type input "0.8"
type input "1"
type input "0.7"
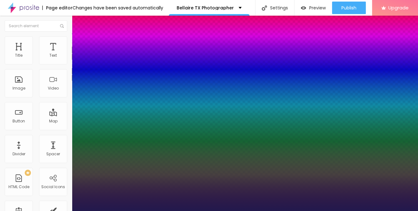
type input "1"
type input "0.6"
type input "1"
type input "0.6"
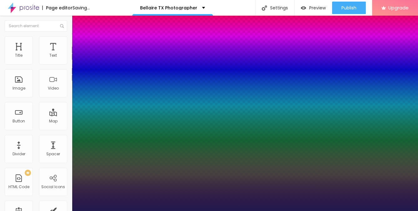
type input "1"
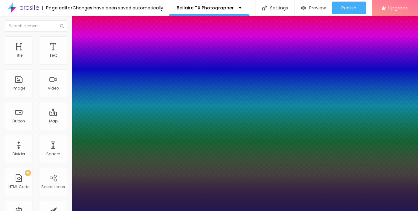
click at [209, 210] on div at bounding box center [209, 211] width 418 height 0
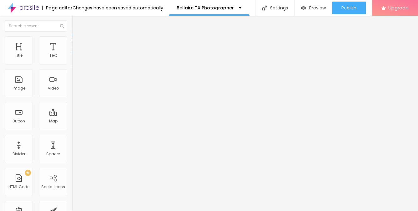
click at [72, 36] on li "Style" at bounding box center [108, 39] width 72 height 6
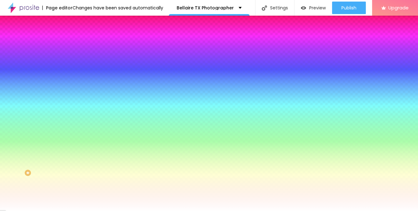
click at [72, 36] on img at bounding box center [75, 33] width 6 height 6
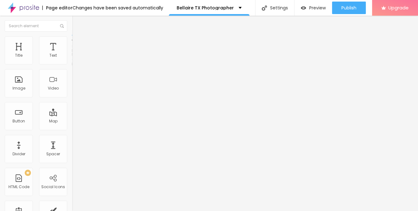
click at [72, 38] on img at bounding box center [75, 39] width 6 height 6
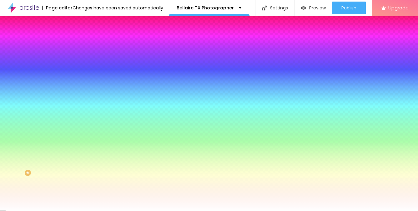
click at [72, 57] on span "Add image" at bounding box center [85, 54] width 26 height 5
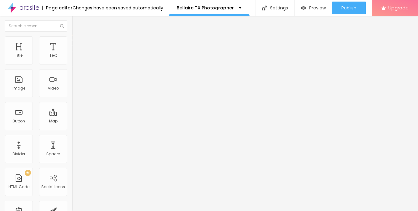
click at [72, 40] on img at bounding box center [75, 39] width 6 height 6
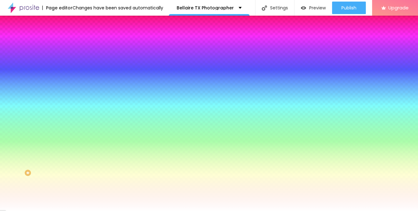
click at [105, 56] on img at bounding box center [107, 54] width 4 height 4
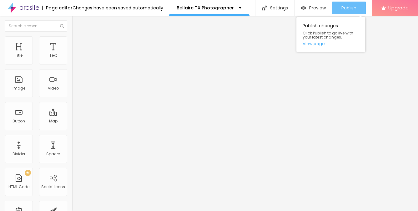
drag, startPoint x: 345, startPoint y: 5, endPoint x: 340, endPoint y: 4, distance: 4.4
click at [345, 5] on span "Publish" at bounding box center [348, 7] width 15 height 5
